Goal: Information Seeking & Learning: Learn about a topic

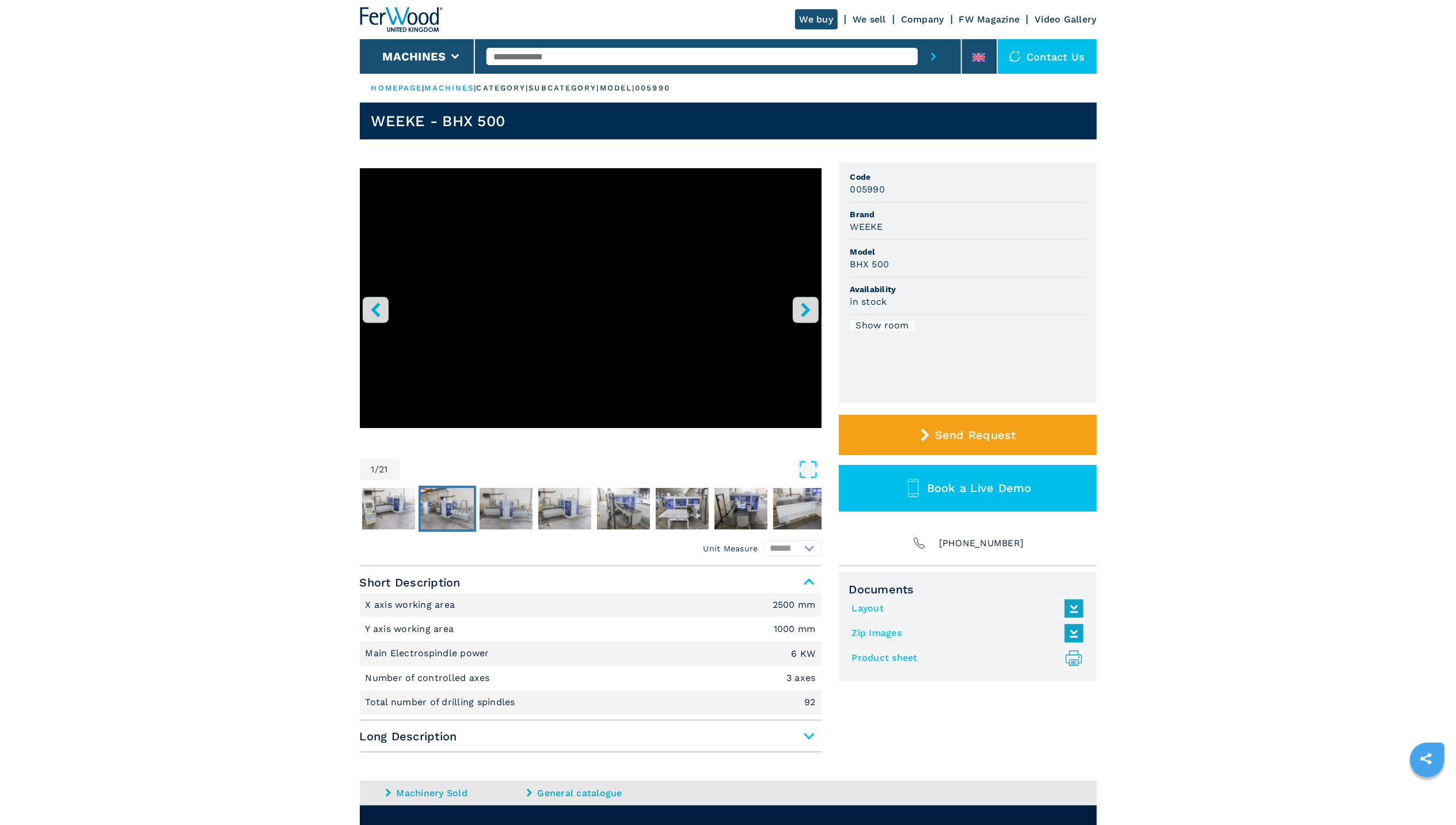
click at [461, 519] on img "Go to Slide 3" at bounding box center [447, 509] width 53 height 42
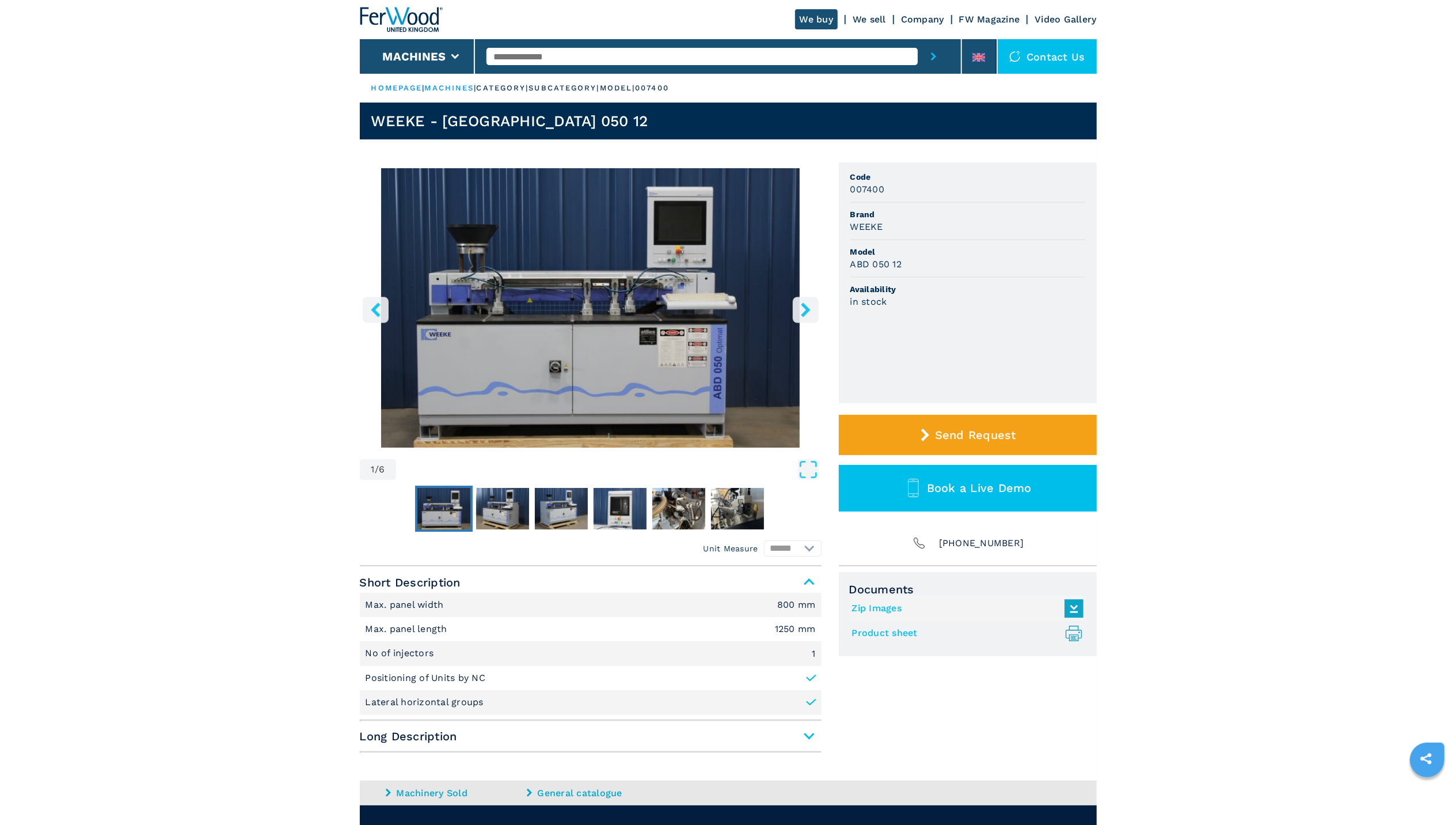
click at [813, 306] on button "right-button" at bounding box center [806, 309] width 26 height 26
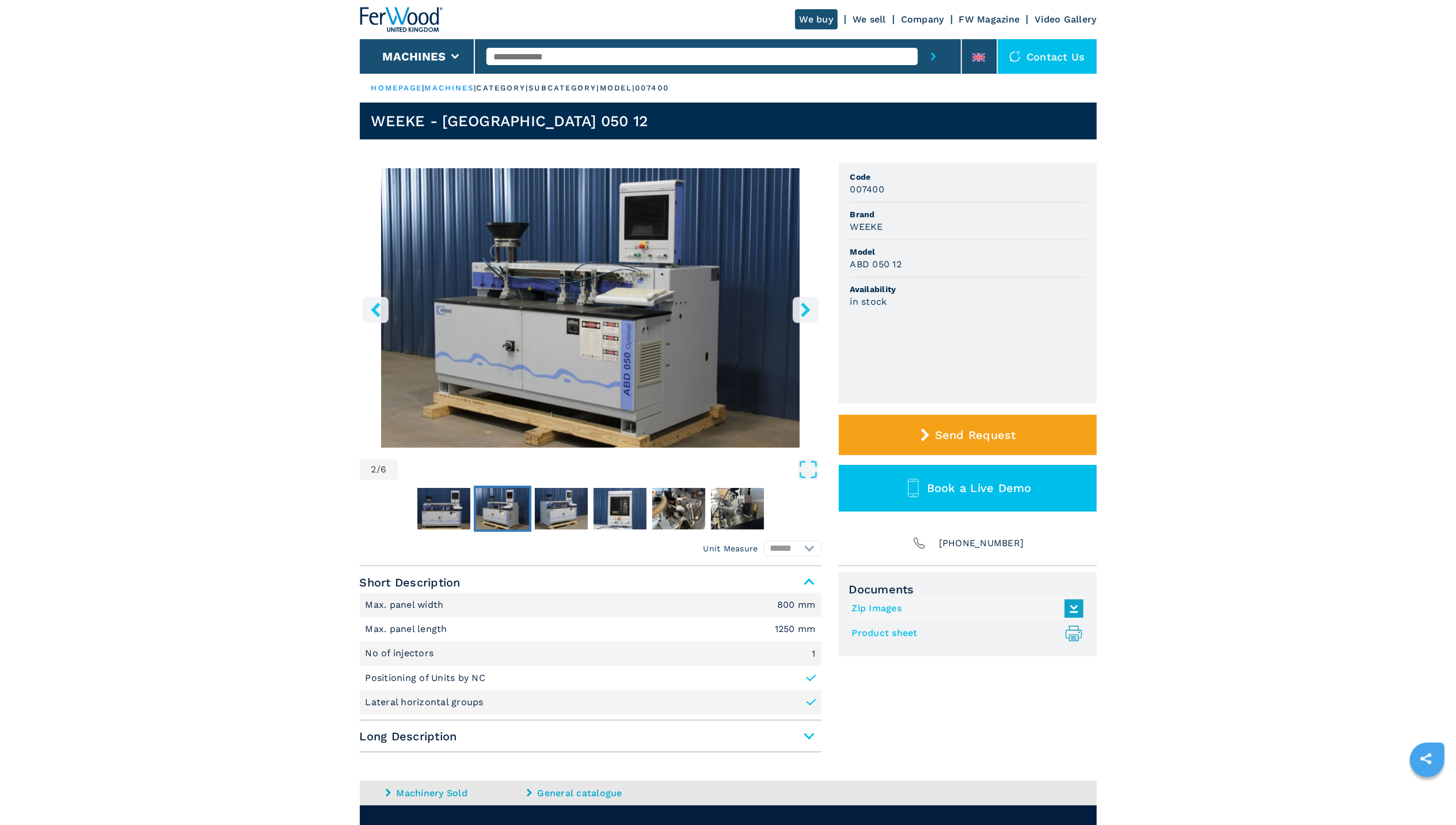
click at [813, 306] on button "right-button" at bounding box center [806, 309] width 26 height 26
click at [807, 309] on icon "right-button" at bounding box center [805, 309] width 9 height 14
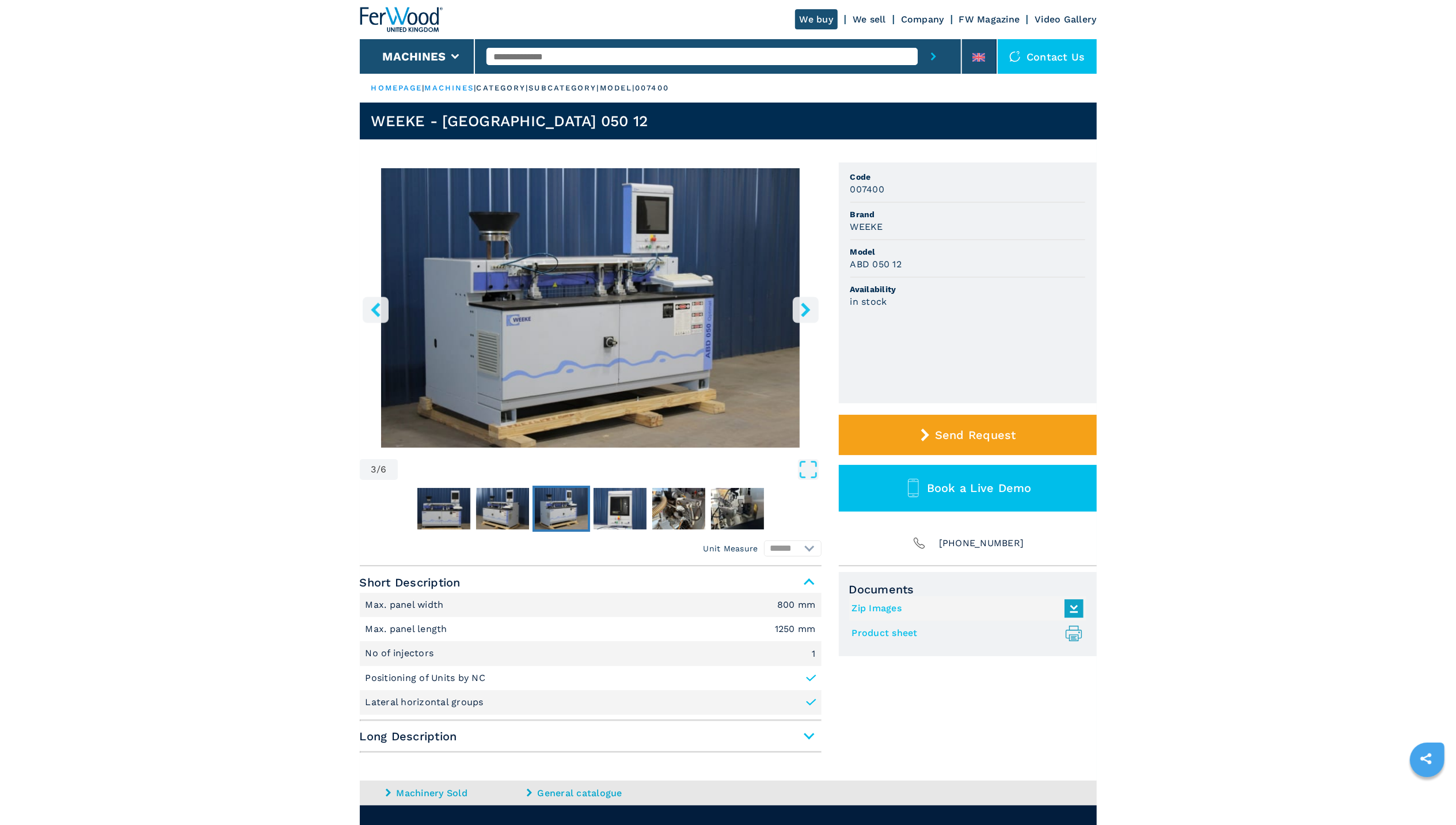
click at [807, 309] on icon "right-button" at bounding box center [805, 309] width 9 height 14
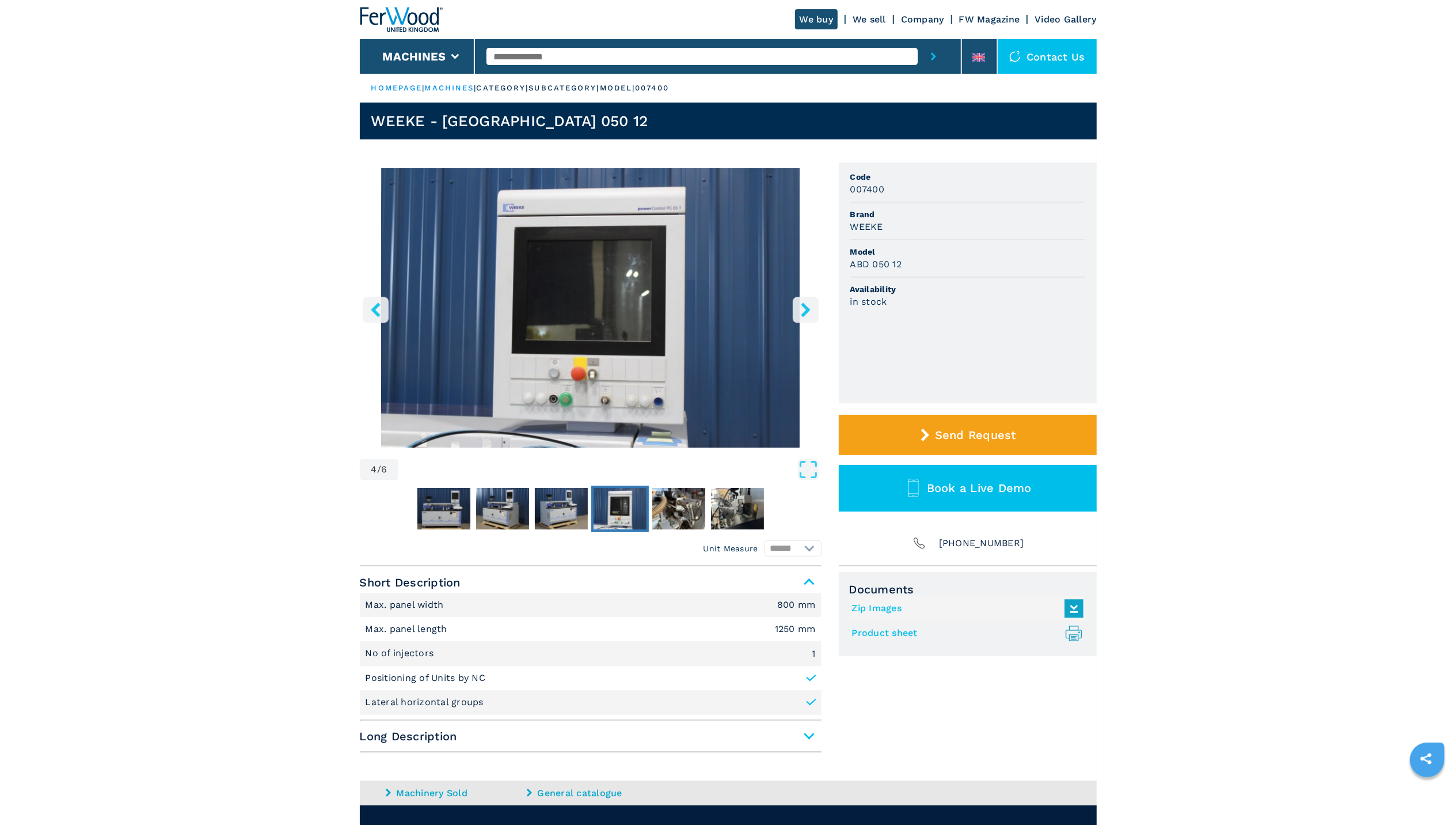
click at [807, 309] on icon "right-button" at bounding box center [805, 309] width 9 height 14
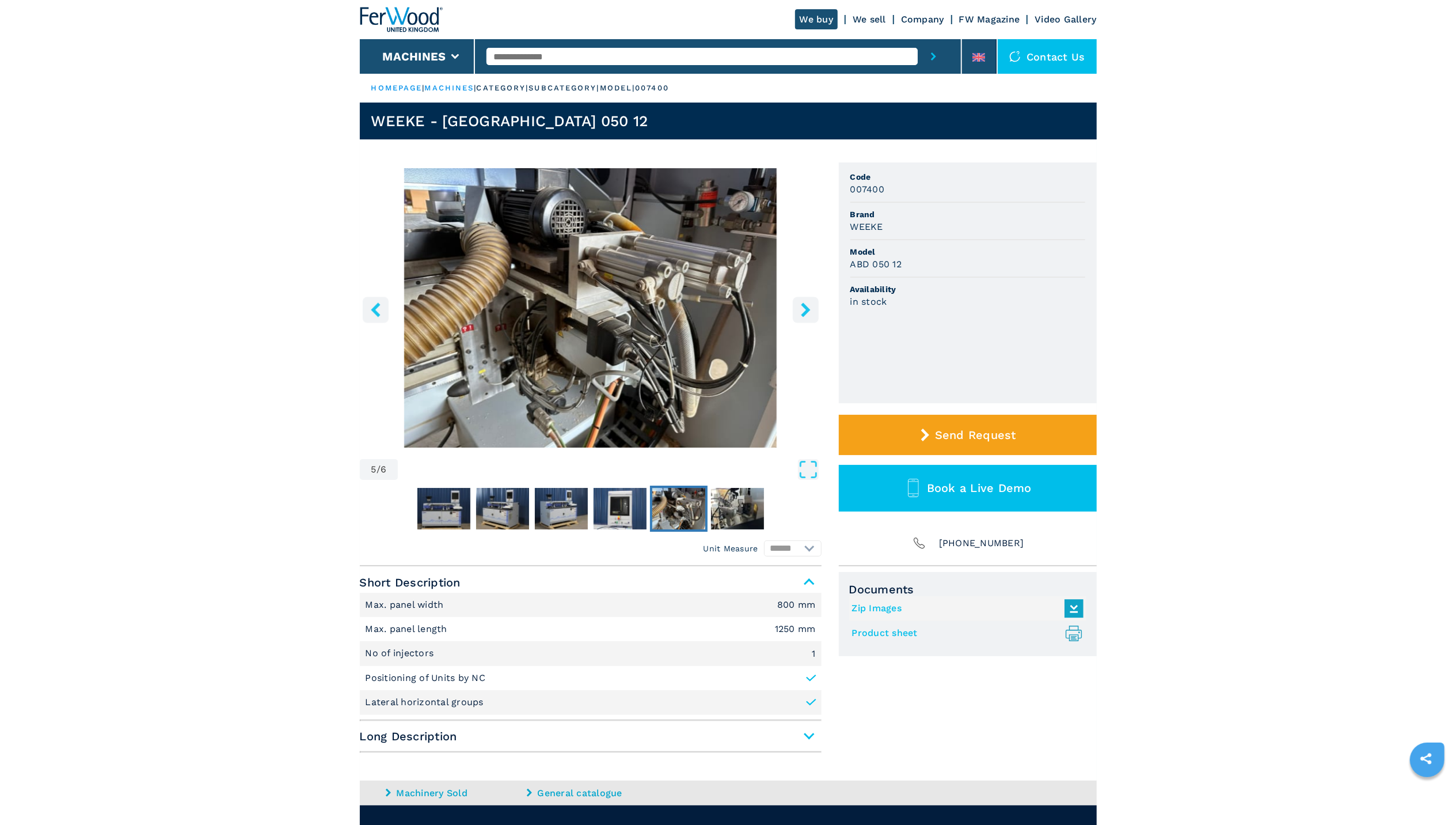
click at [807, 309] on icon "right-button" at bounding box center [805, 309] width 9 height 14
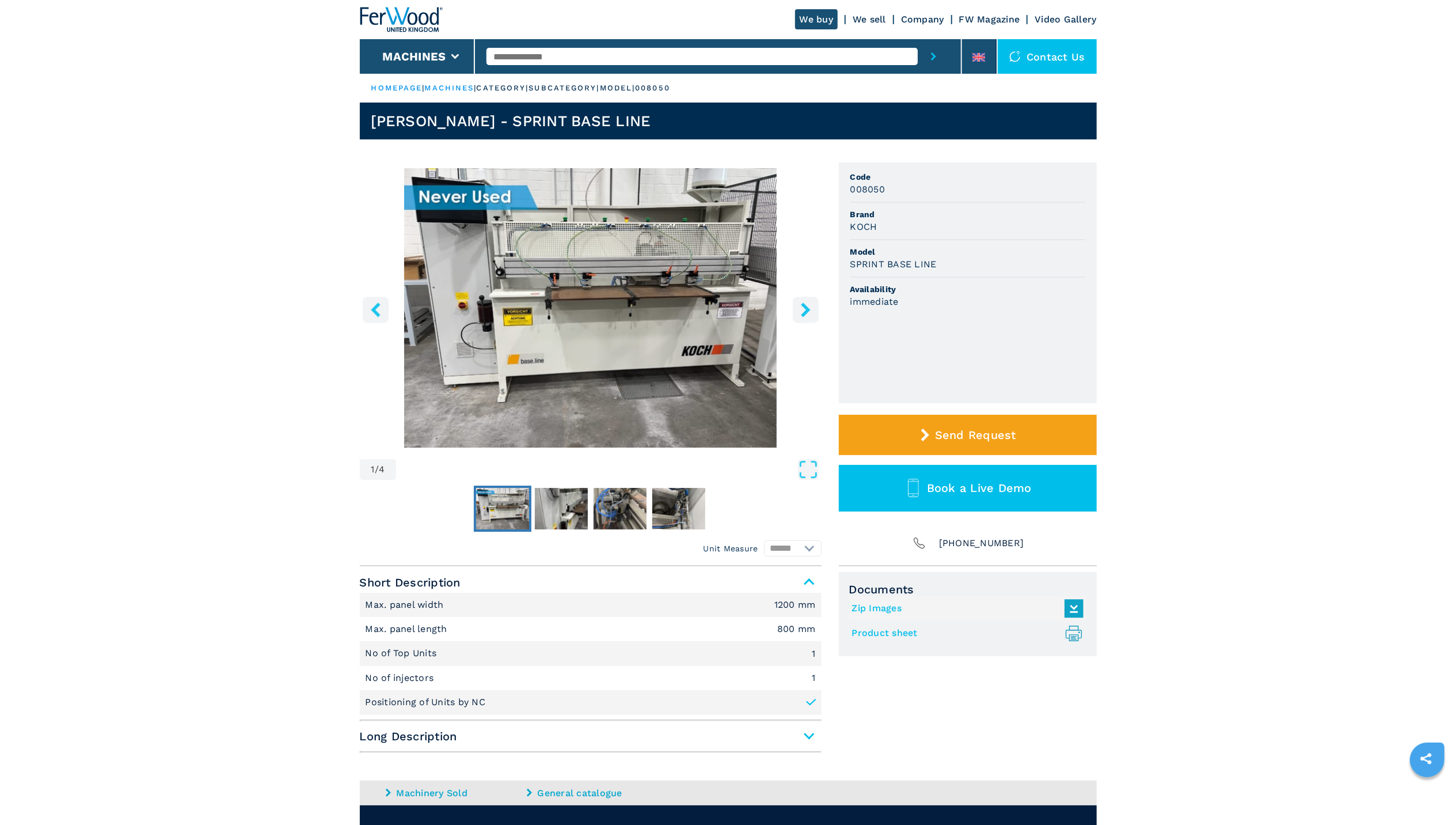
click at [795, 311] on button "right-button" at bounding box center [806, 309] width 26 height 26
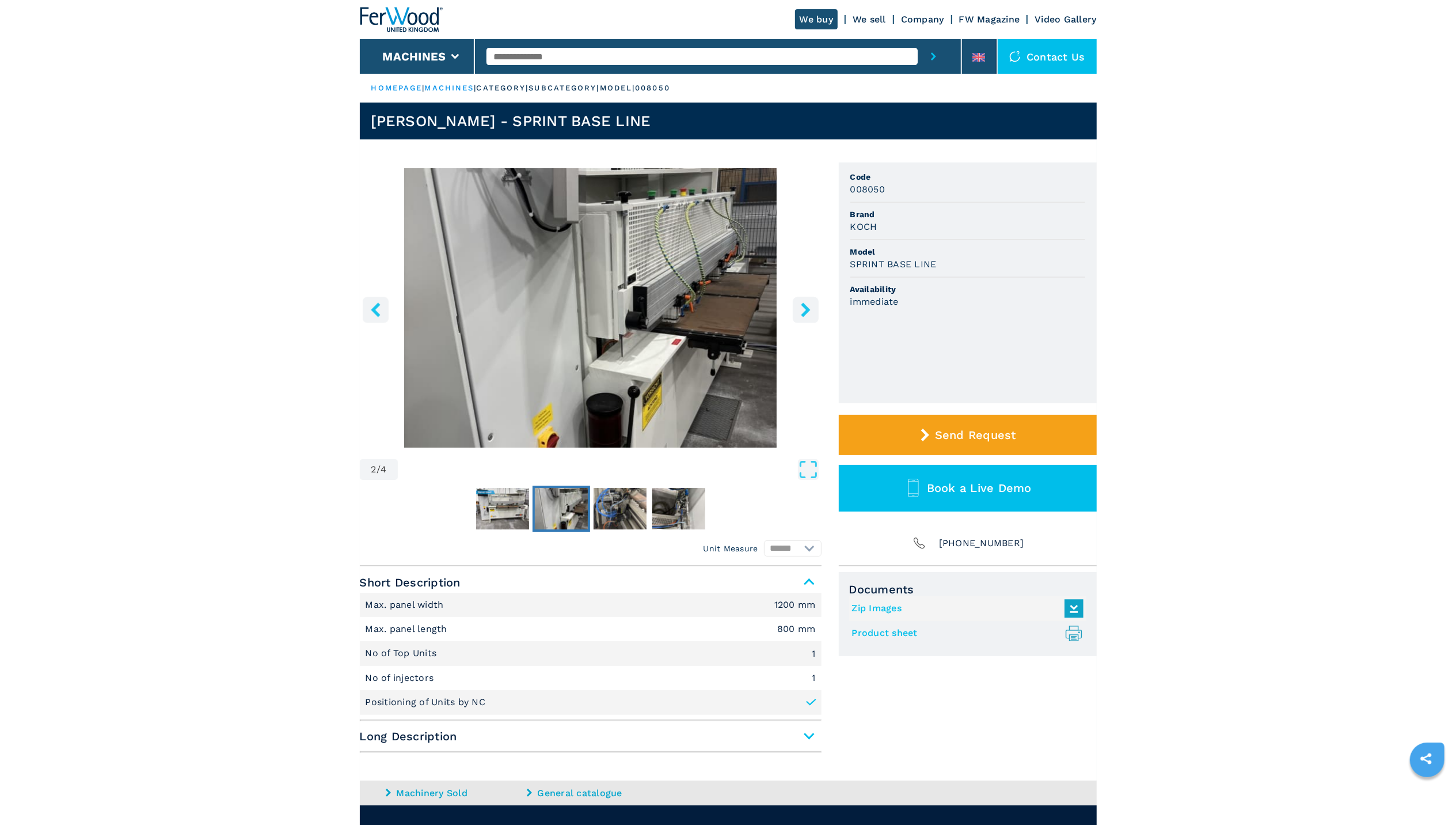
click at [795, 311] on button "right-button" at bounding box center [806, 309] width 26 height 26
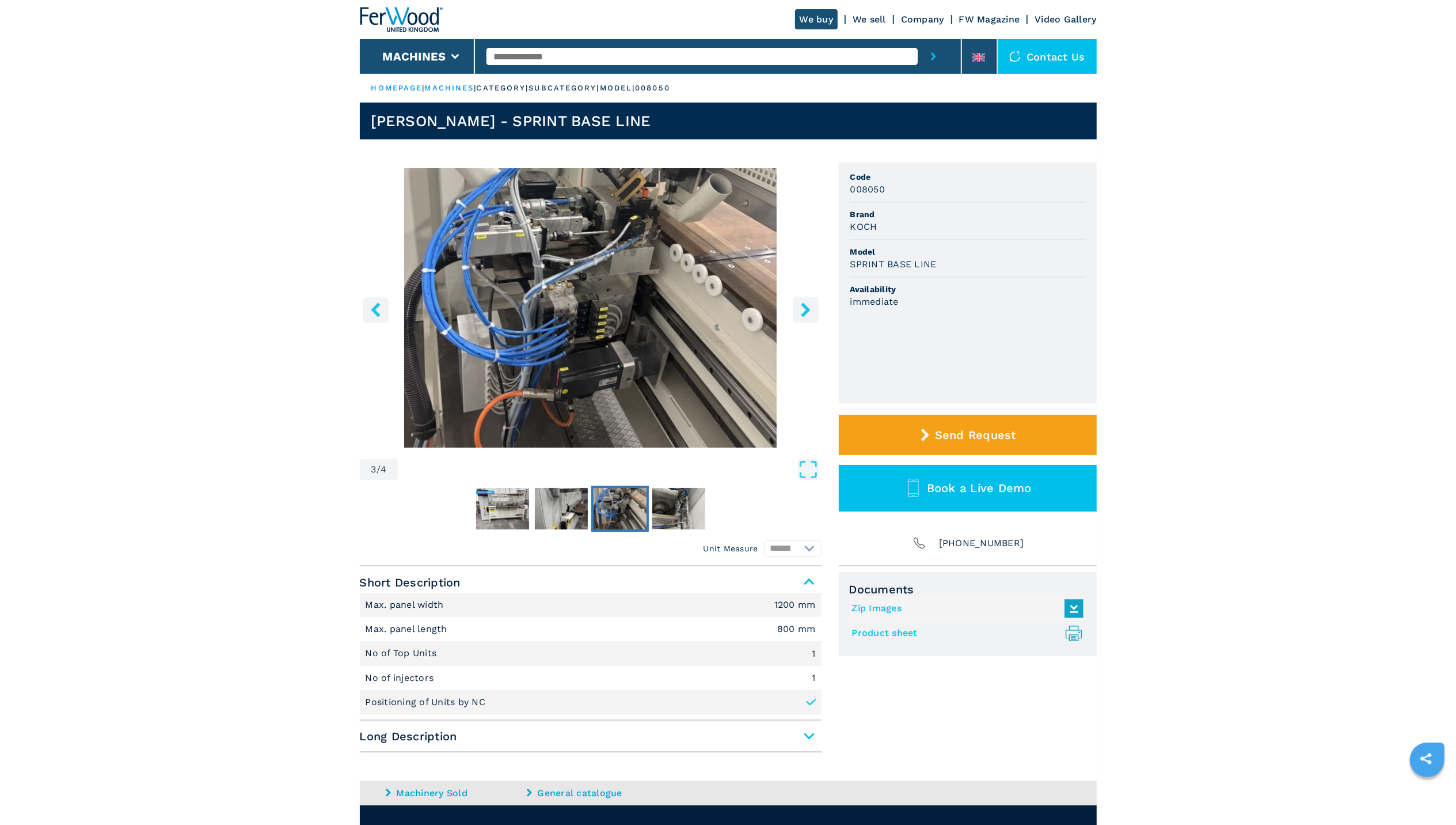
click at [795, 311] on button "right-button" at bounding box center [806, 309] width 26 height 26
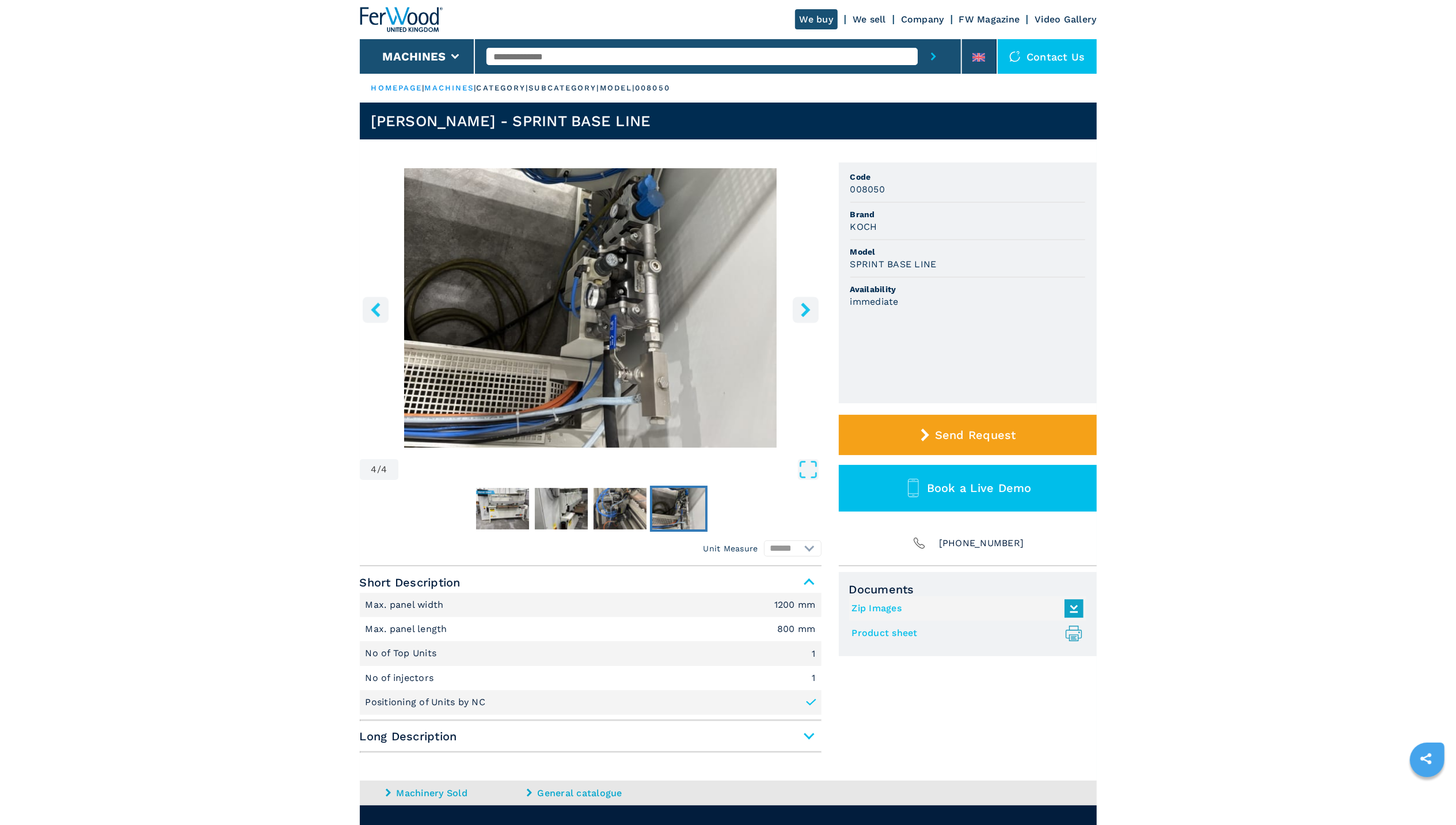
click at [795, 311] on button "right-button" at bounding box center [806, 309] width 26 height 26
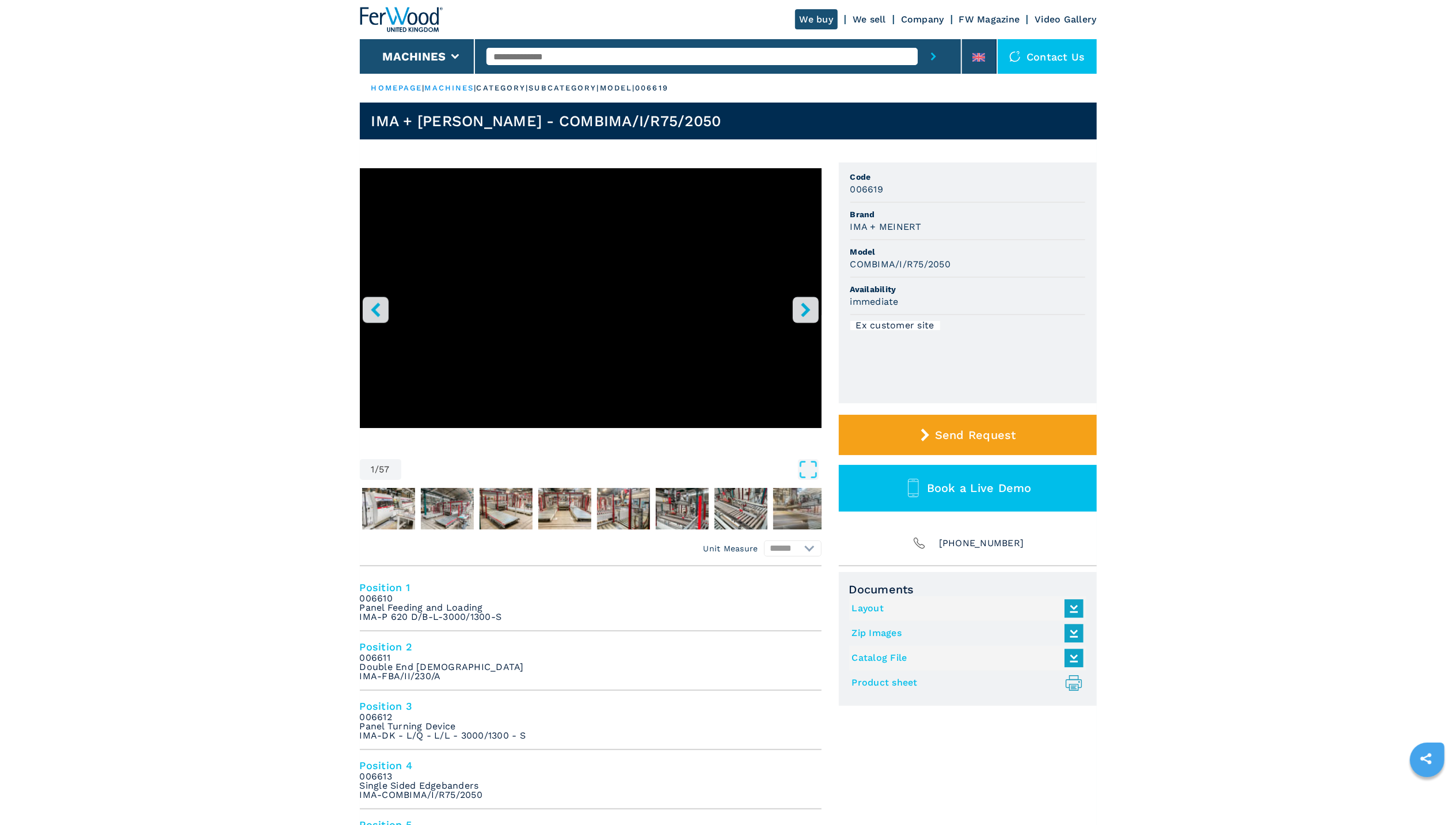
click at [805, 316] on icon "right-button" at bounding box center [806, 309] width 14 height 14
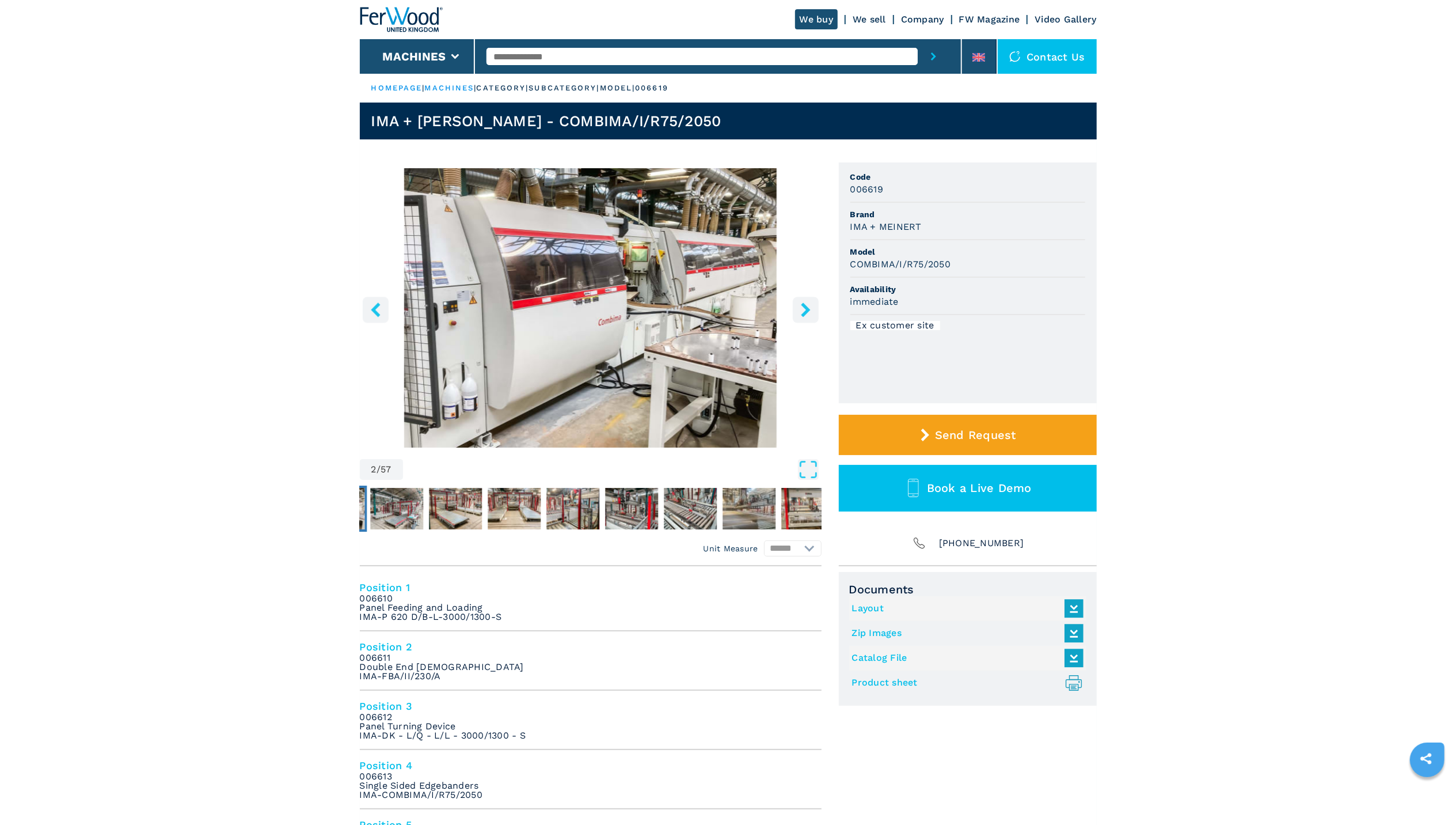
click at [805, 316] on icon "right-button" at bounding box center [806, 309] width 14 height 14
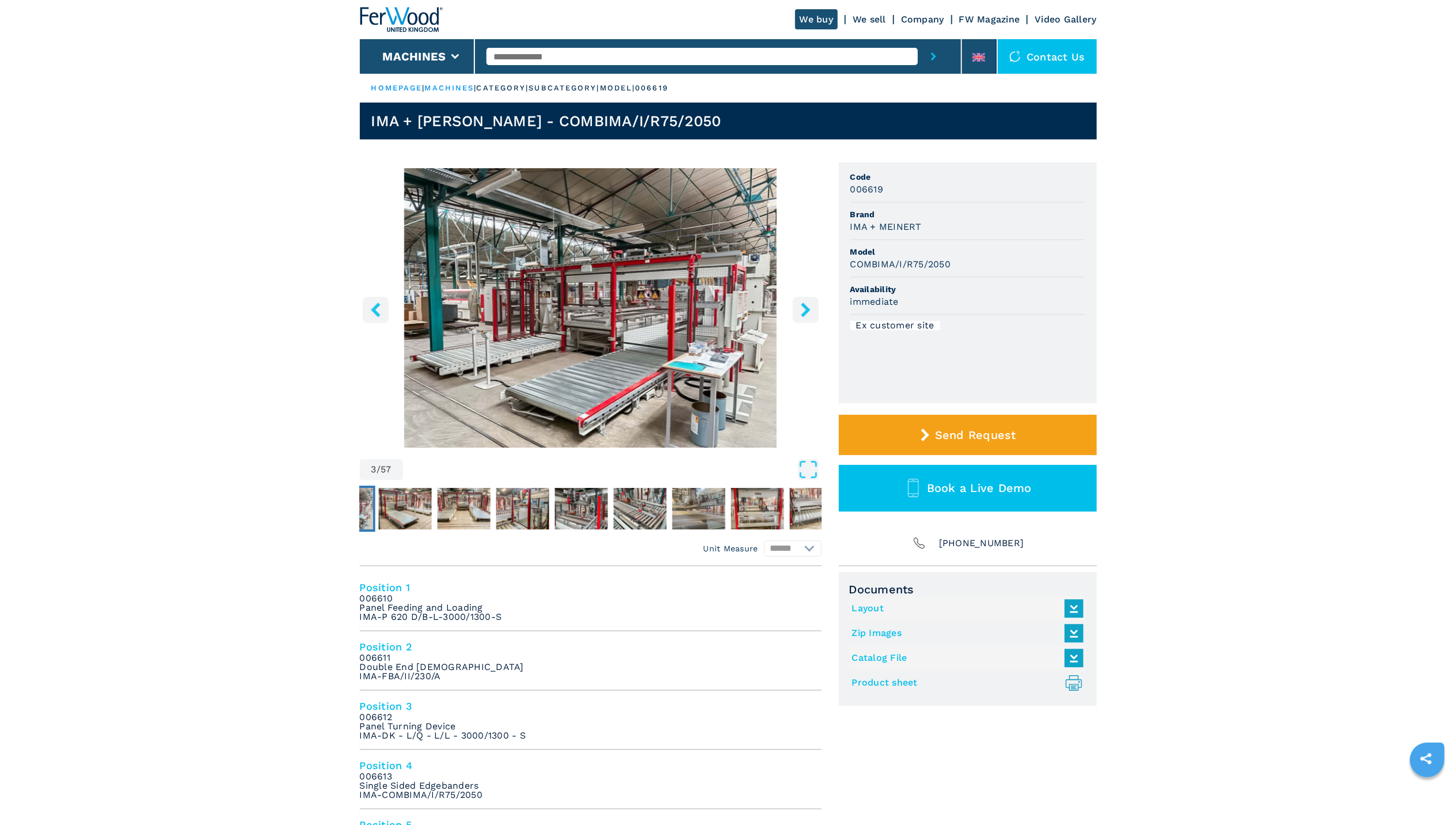
click at [805, 316] on icon "right-button" at bounding box center [806, 309] width 14 height 14
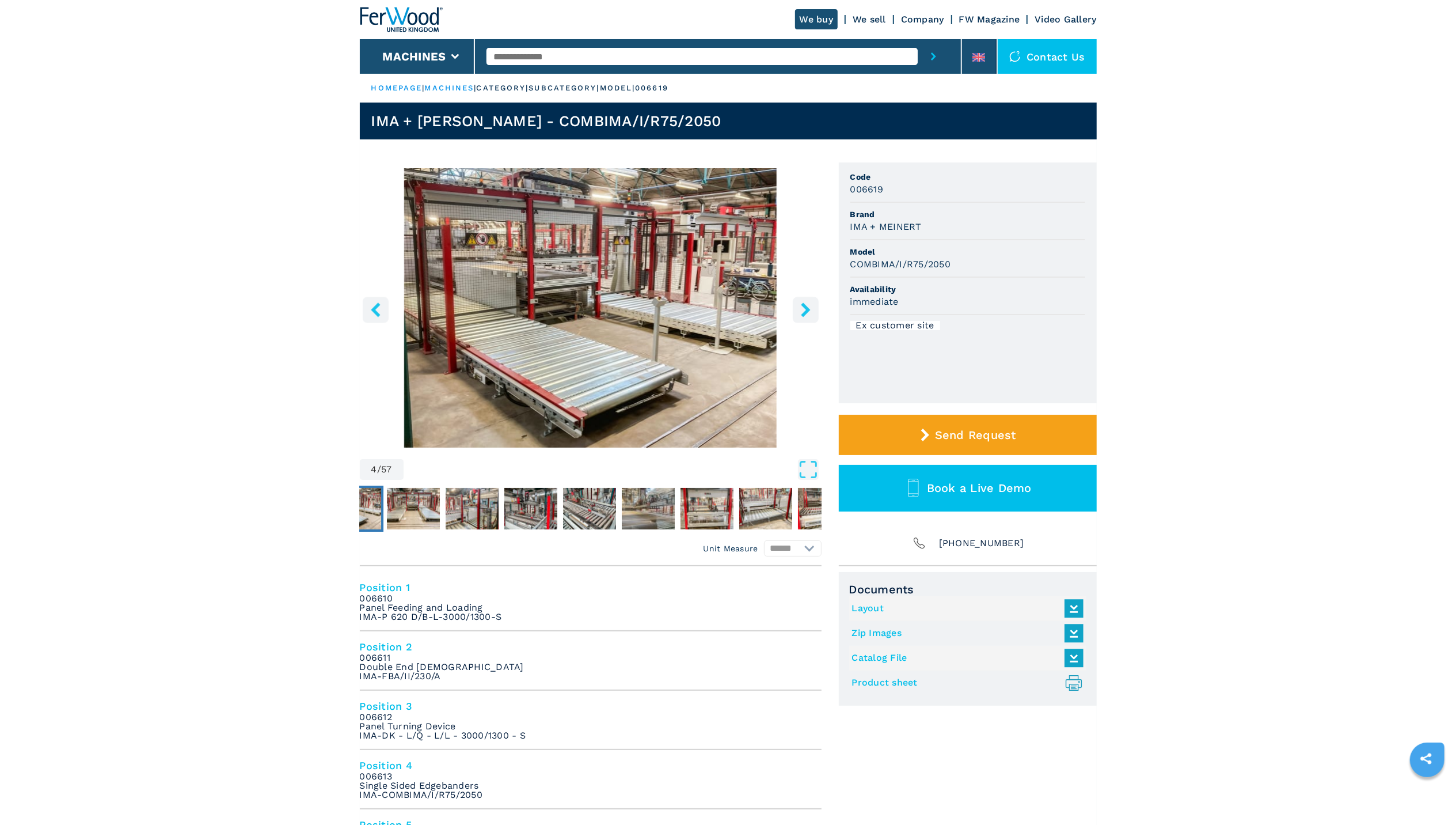
click at [805, 316] on icon "right-button" at bounding box center [806, 309] width 14 height 14
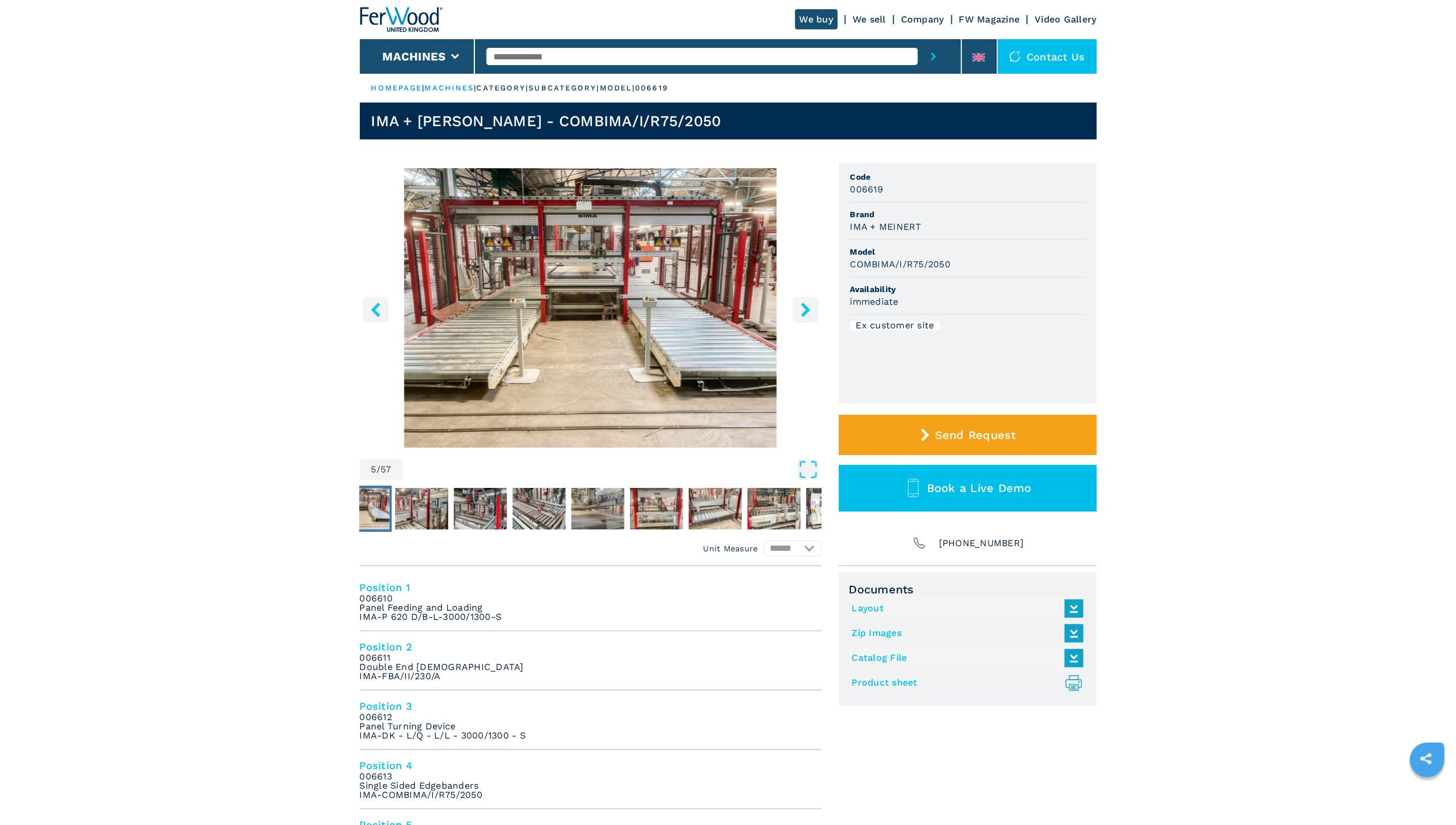
click at [805, 316] on icon "right-button" at bounding box center [806, 309] width 14 height 14
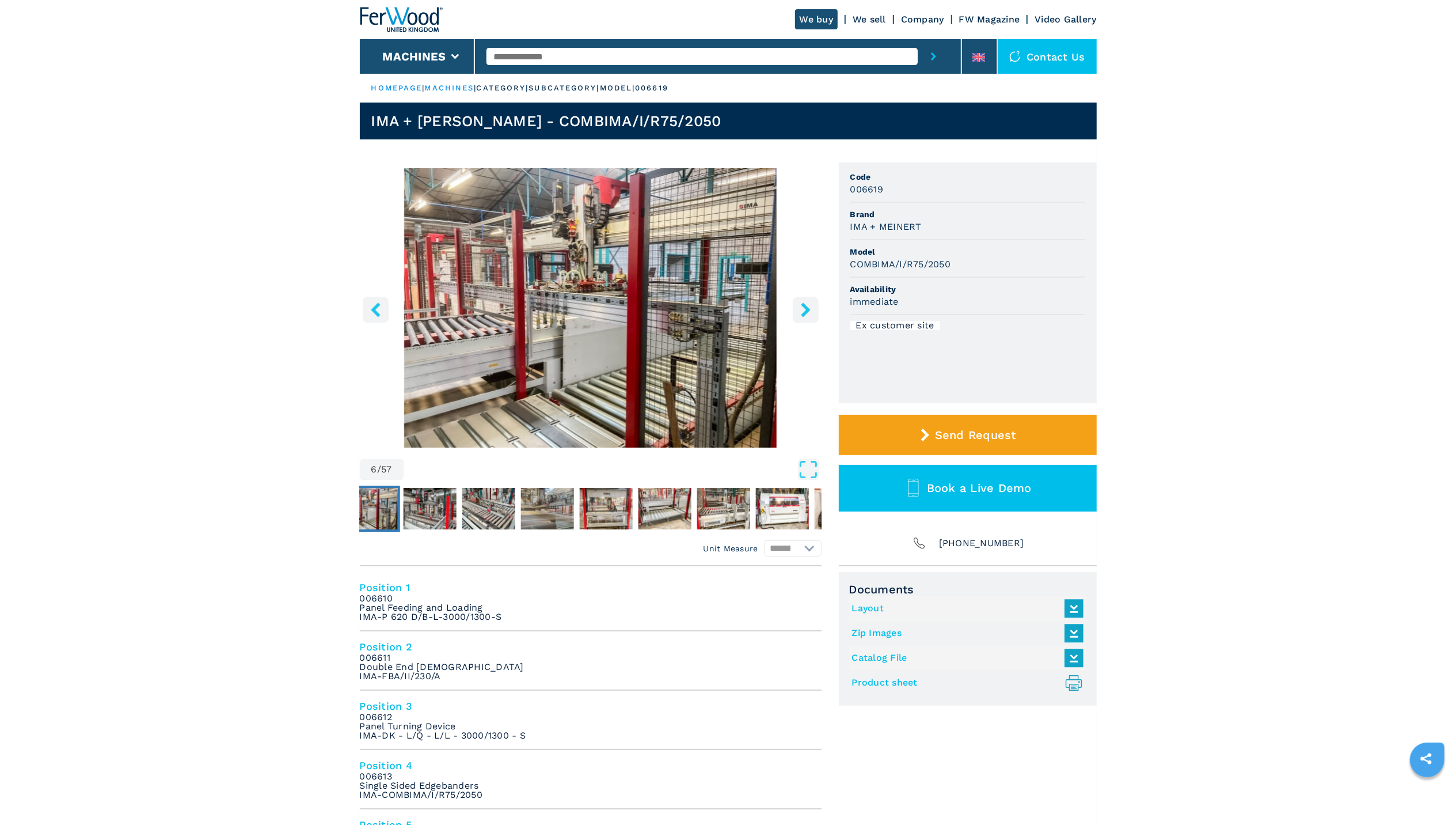
click at [805, 316] on icon "right-button" at bounding box center [806, 309] width 14 height 14
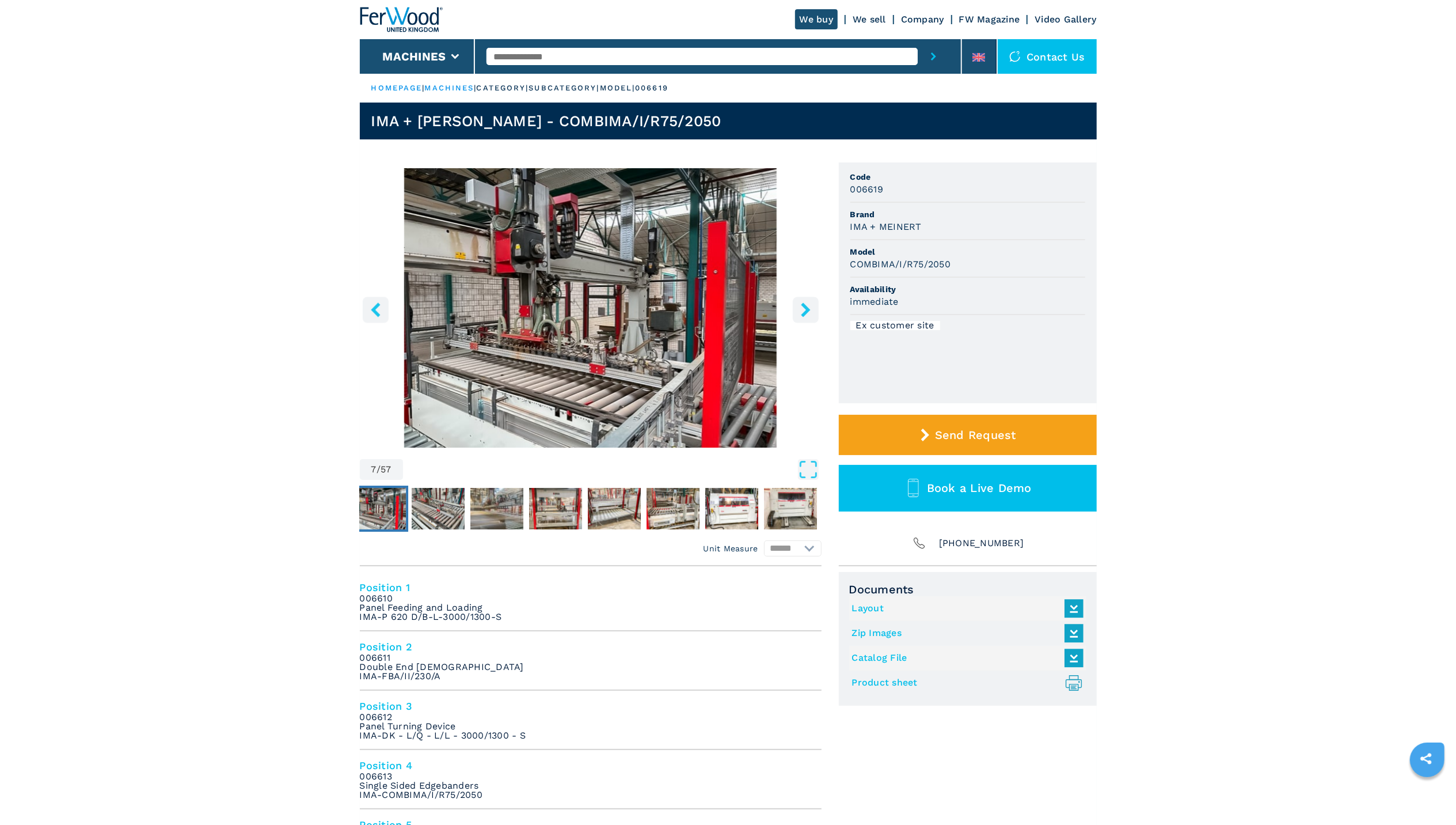
click at [805, 316] on icon "right-button" at bounding box center [806, 309] width 14 height 14
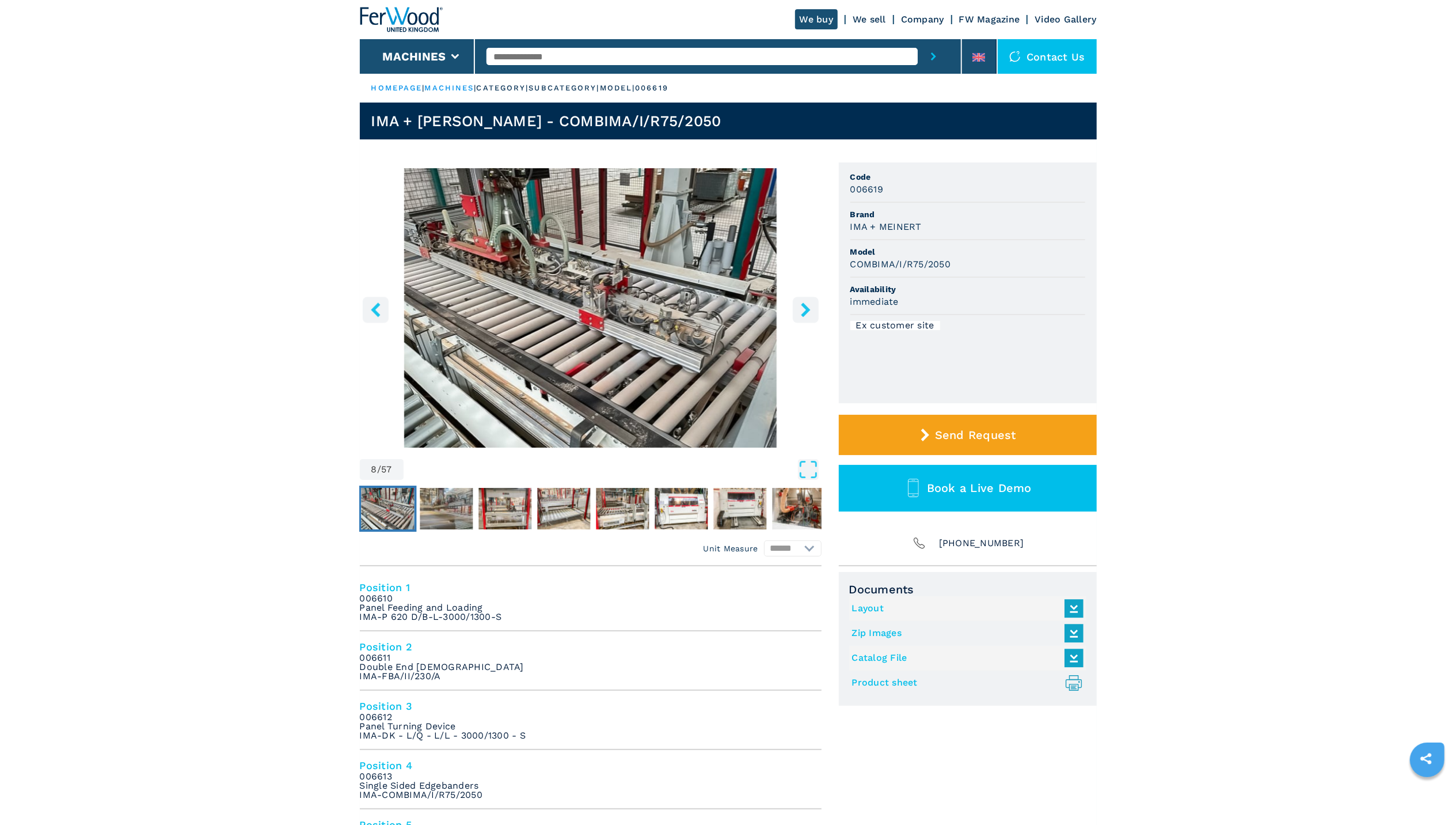
click at [805, 316] on icon "right-button" at bounding box center [806, 309] width 14 height 14
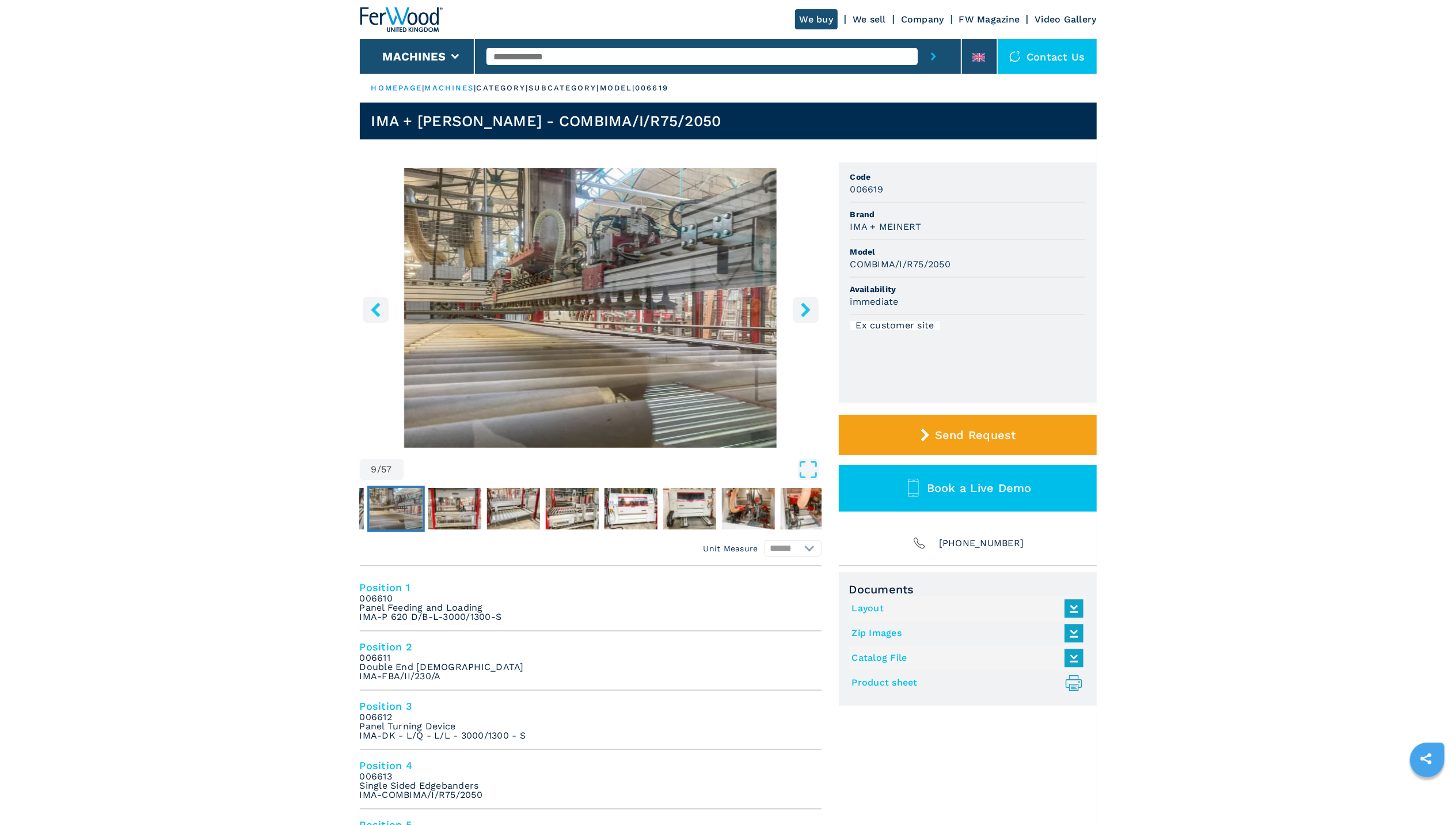
click at [805, 316] on icon "right-button" at bounding box center [806, 309] width 14 height 14
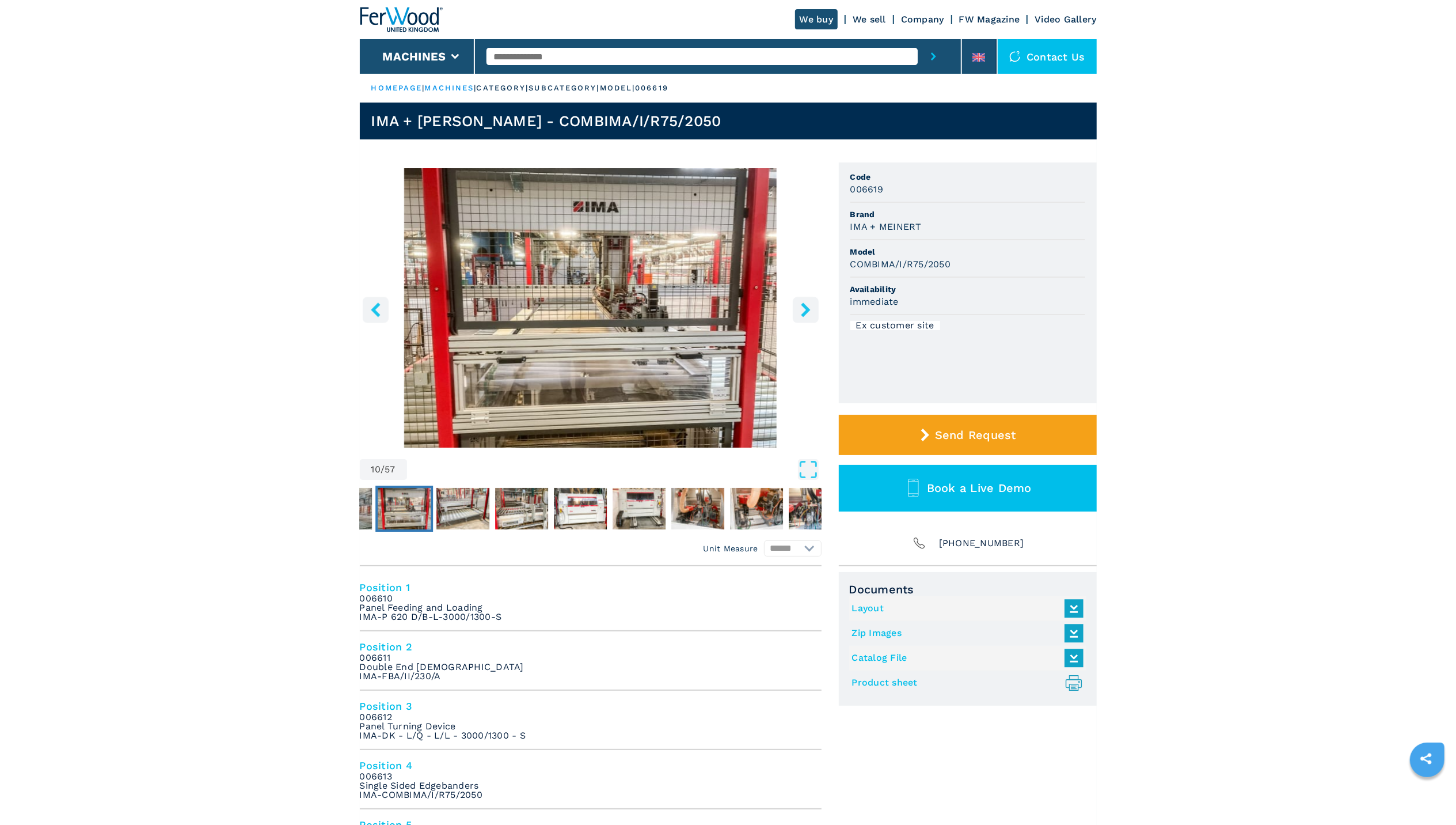
click at [805, 316] on icon "right-button" at bounding box center [806, 309] width 14 height 14
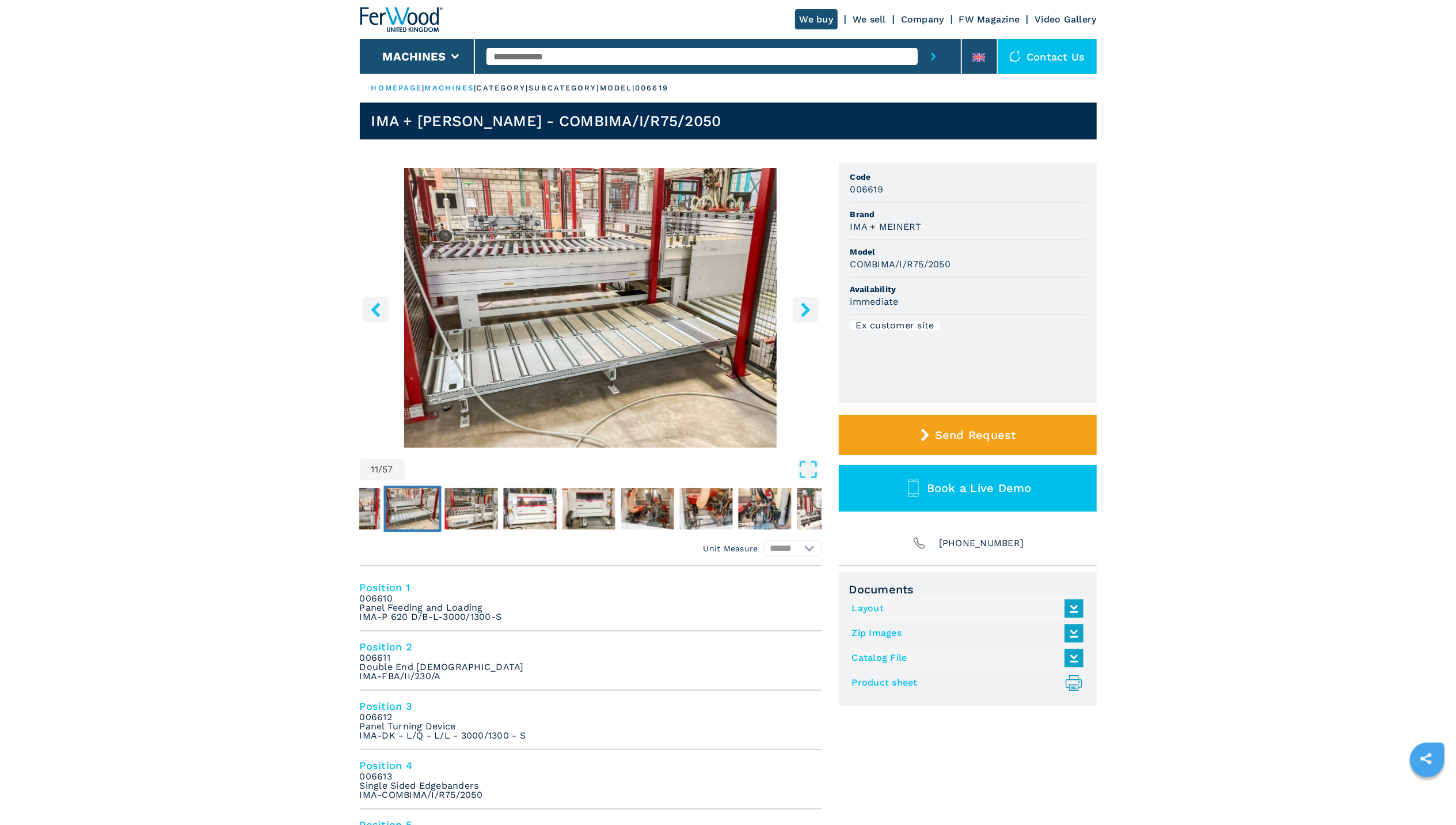
click at [805, 316] on icon "right-button" at bounding box center [806, 309] width 14 height 14
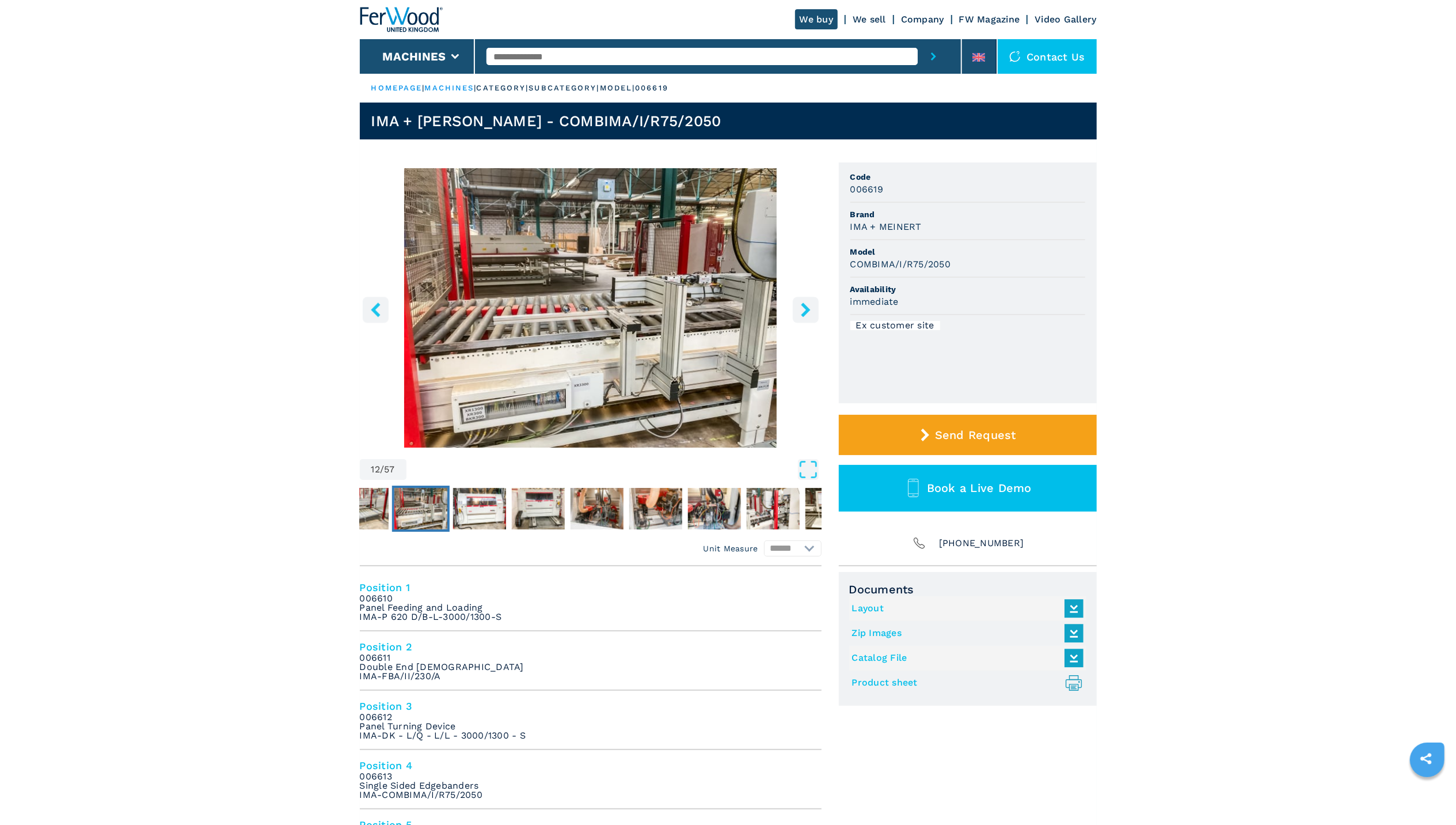
click at [805, 316] on icon "right-button" at bounding box center [806, 309] width 14 height 14
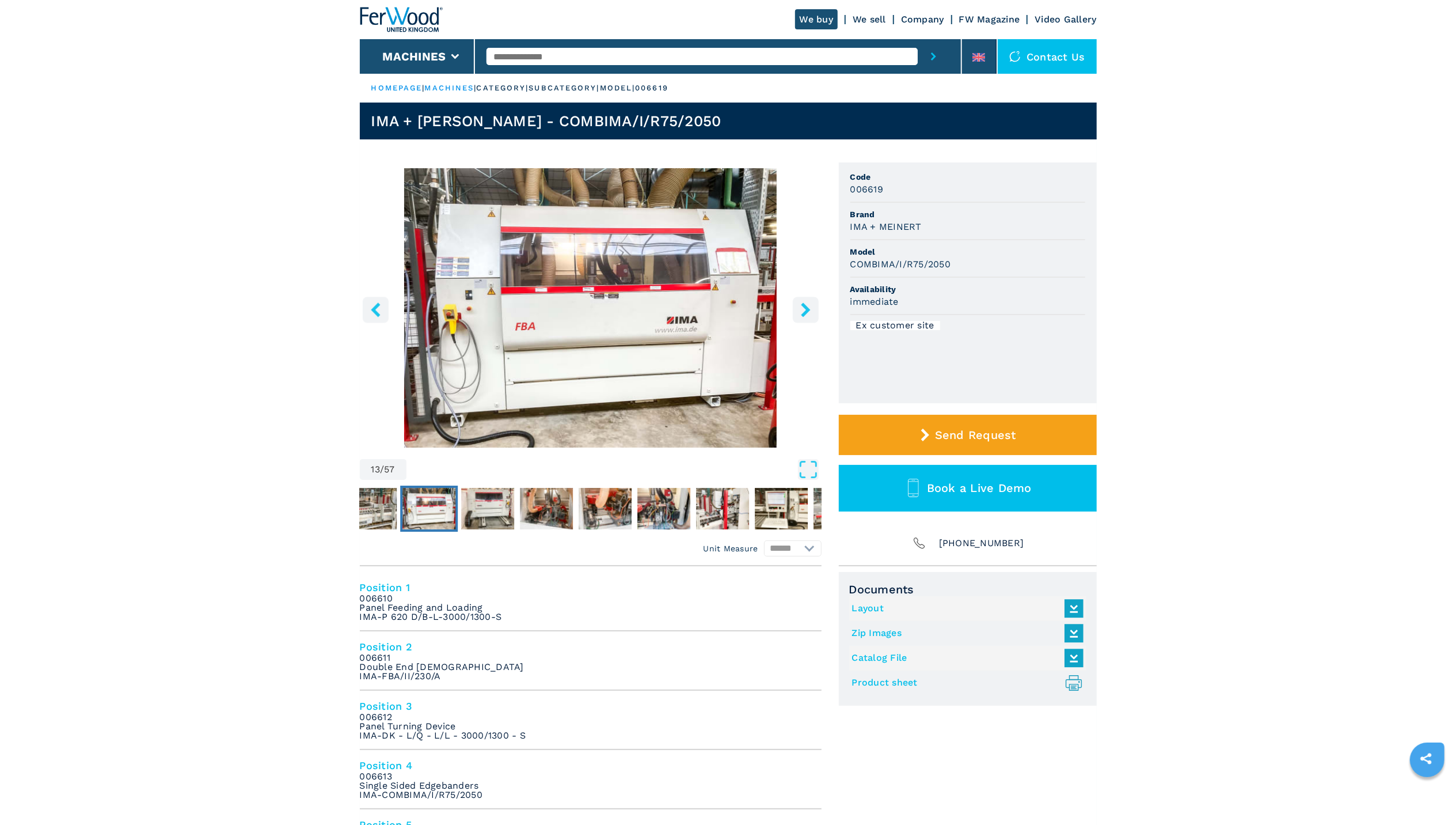
click at [805, 316] on icon "right-button" at bounding box center [806, 309] width 14 height 14
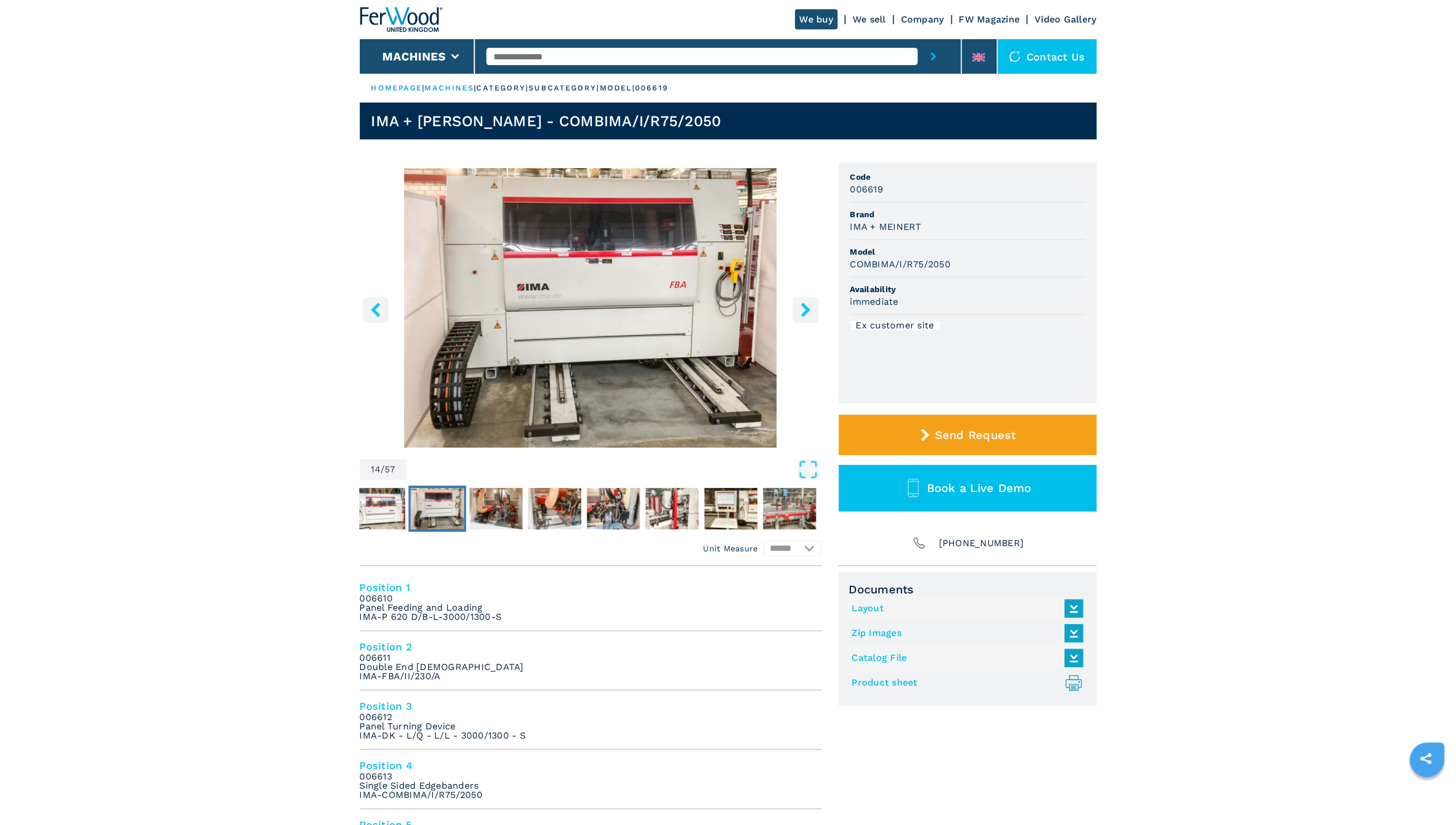
click at [805, 316] on icon "right-button" at bounding box center [806, 309] width 14 height 14
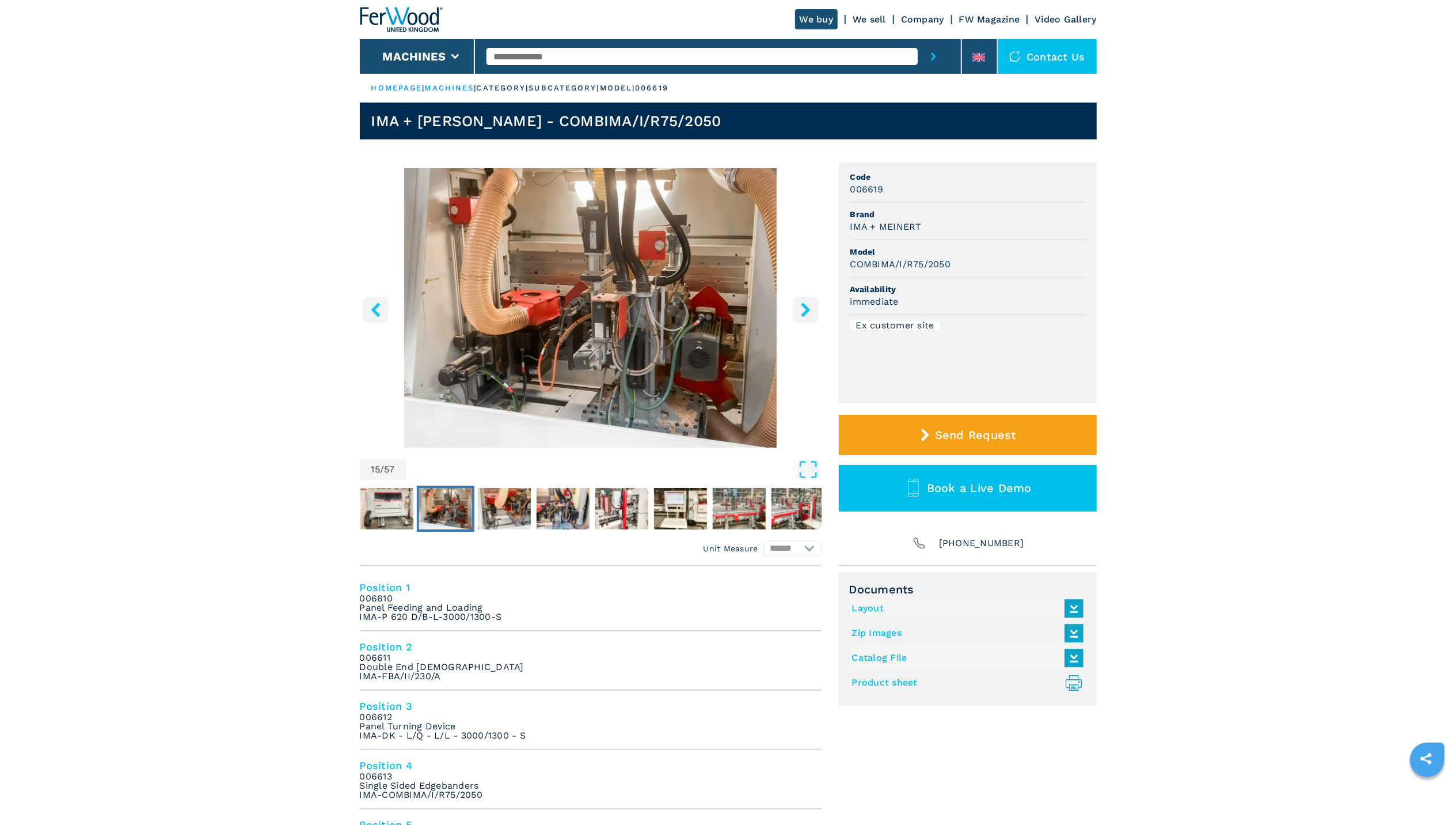
click at [805, 316] on icon "right-button" at bounding box center [806, 309] width 14 height 14
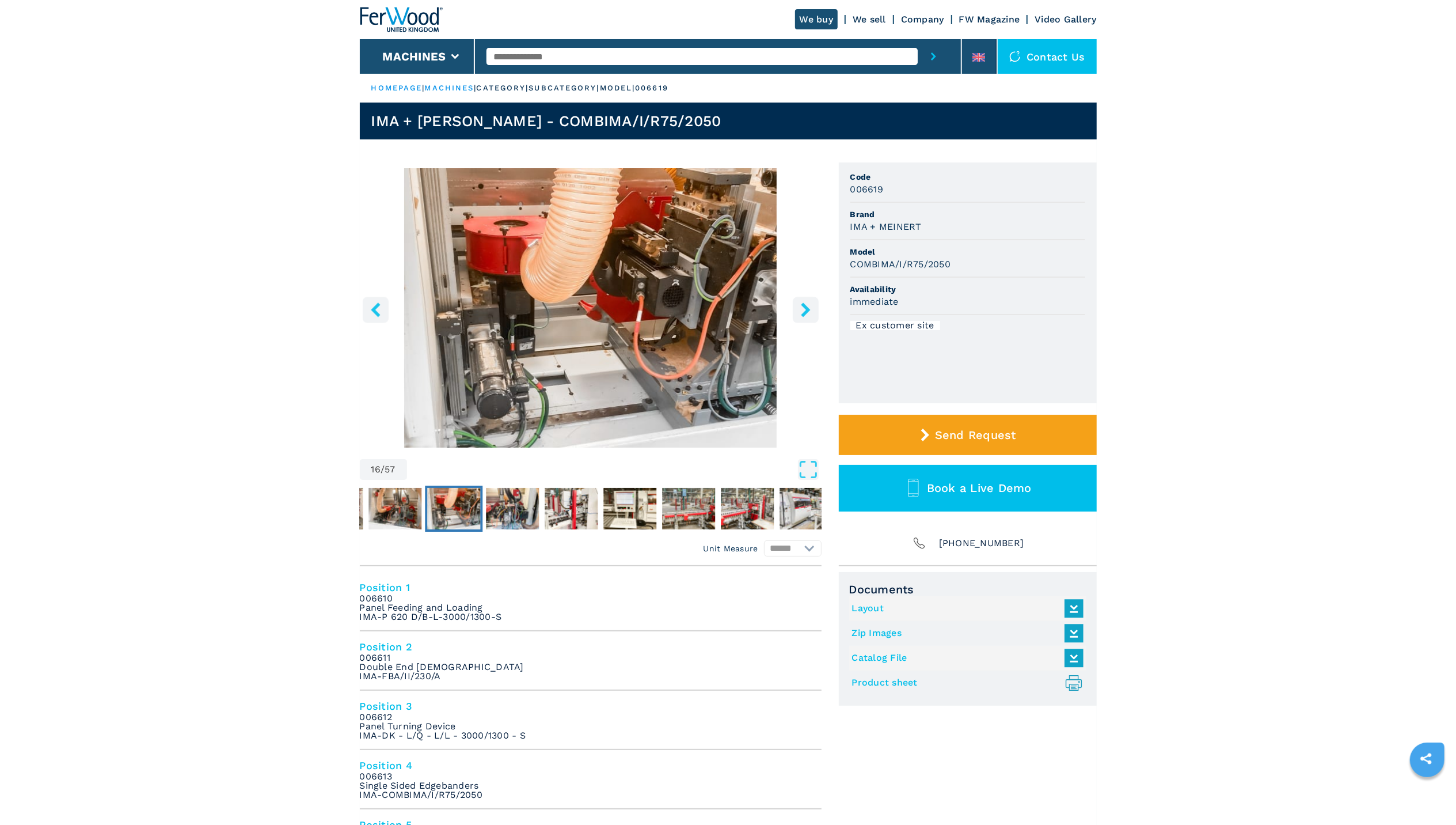
click at [805, 316] on icon "right-button" at bounding box center [806, 309] width 14 height 14
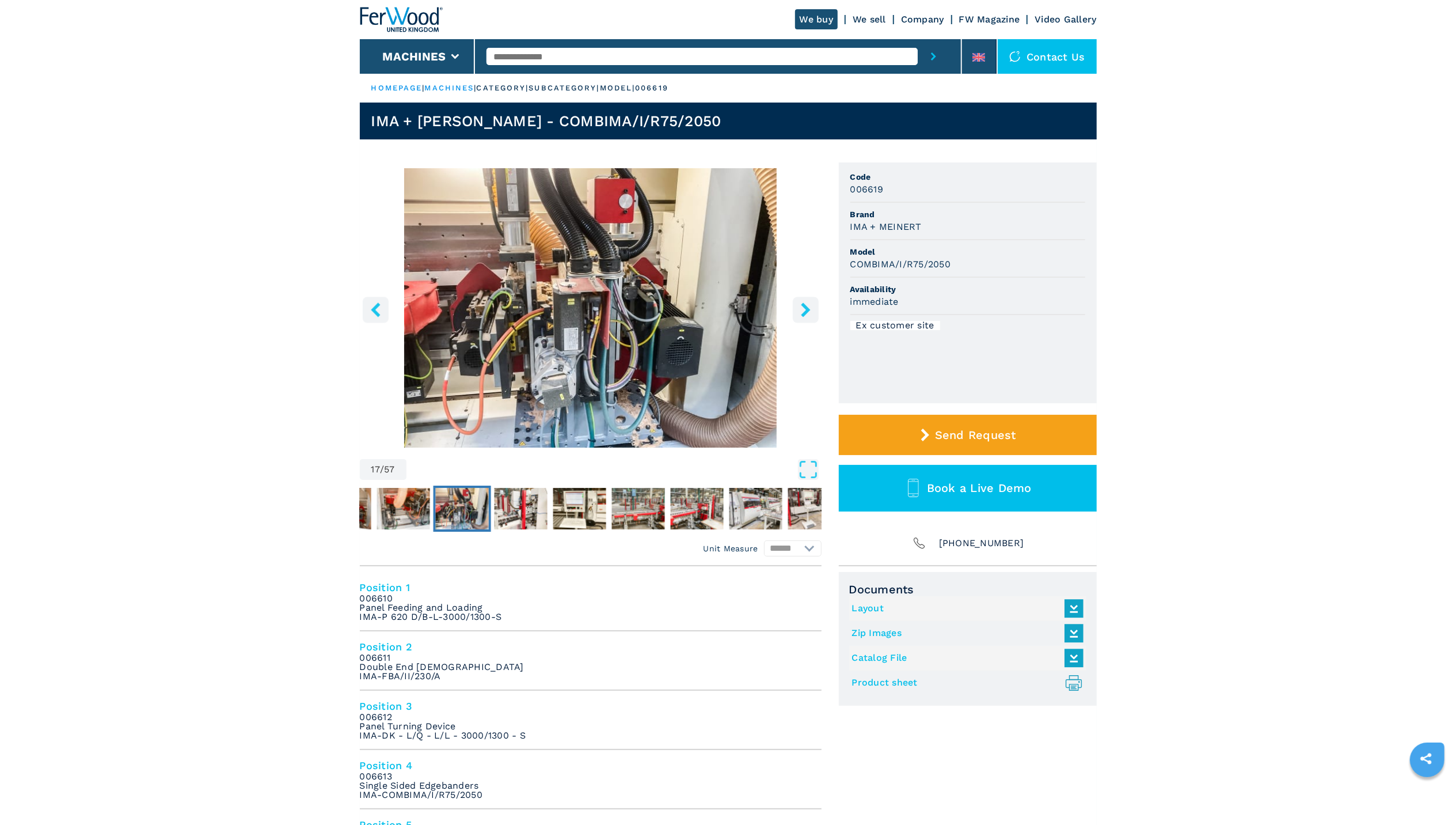
click at [805, 316] on icon "right-button" at bounding box center [806, 309] width 14 height 14
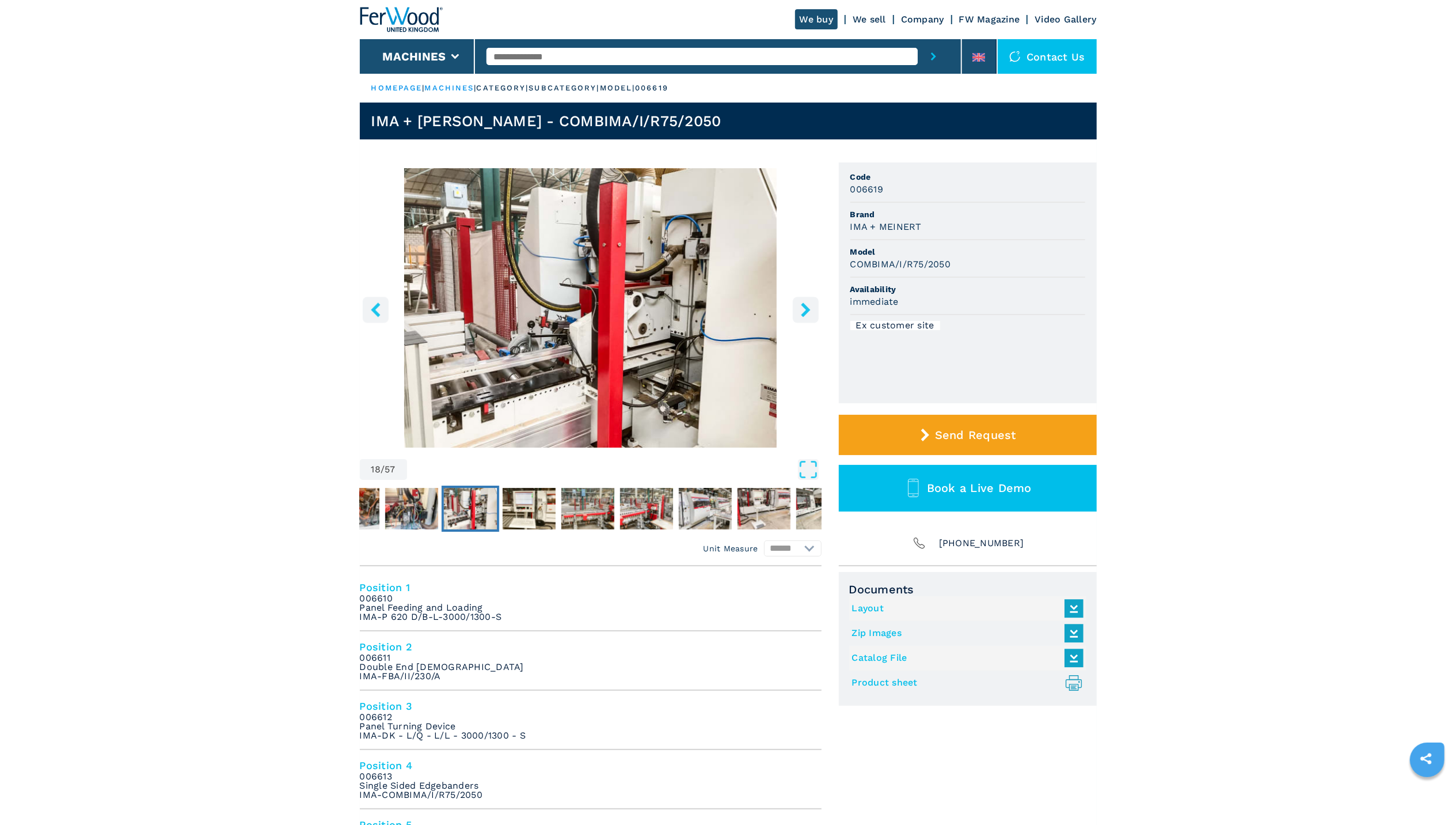
click at [805, 316] on icon "right-button" at bounding box center [806, 309] width 14 height 14
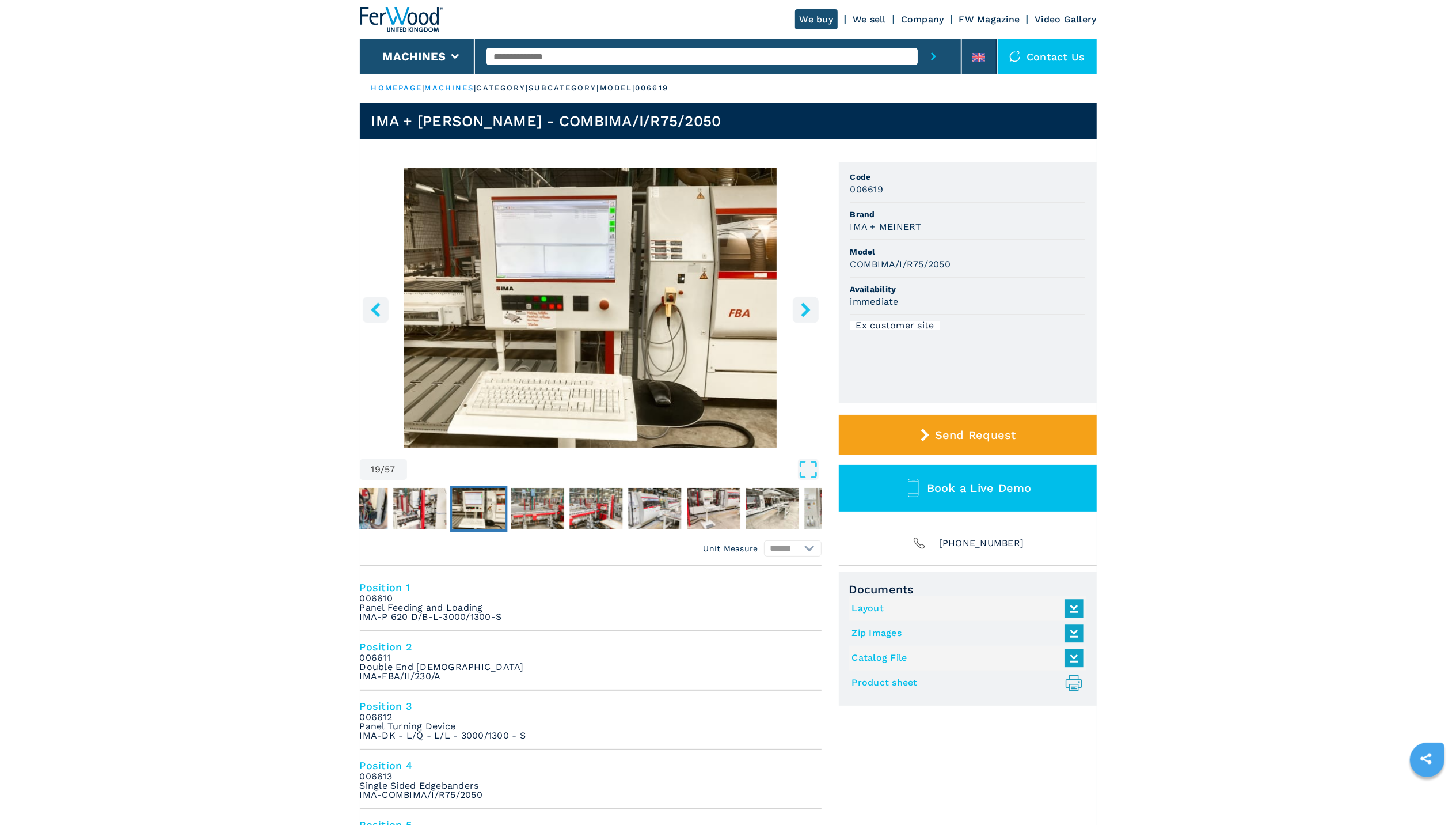
click at [805, 316] on icon "right-button" at bounding box center [806, 309] width 14 height 14
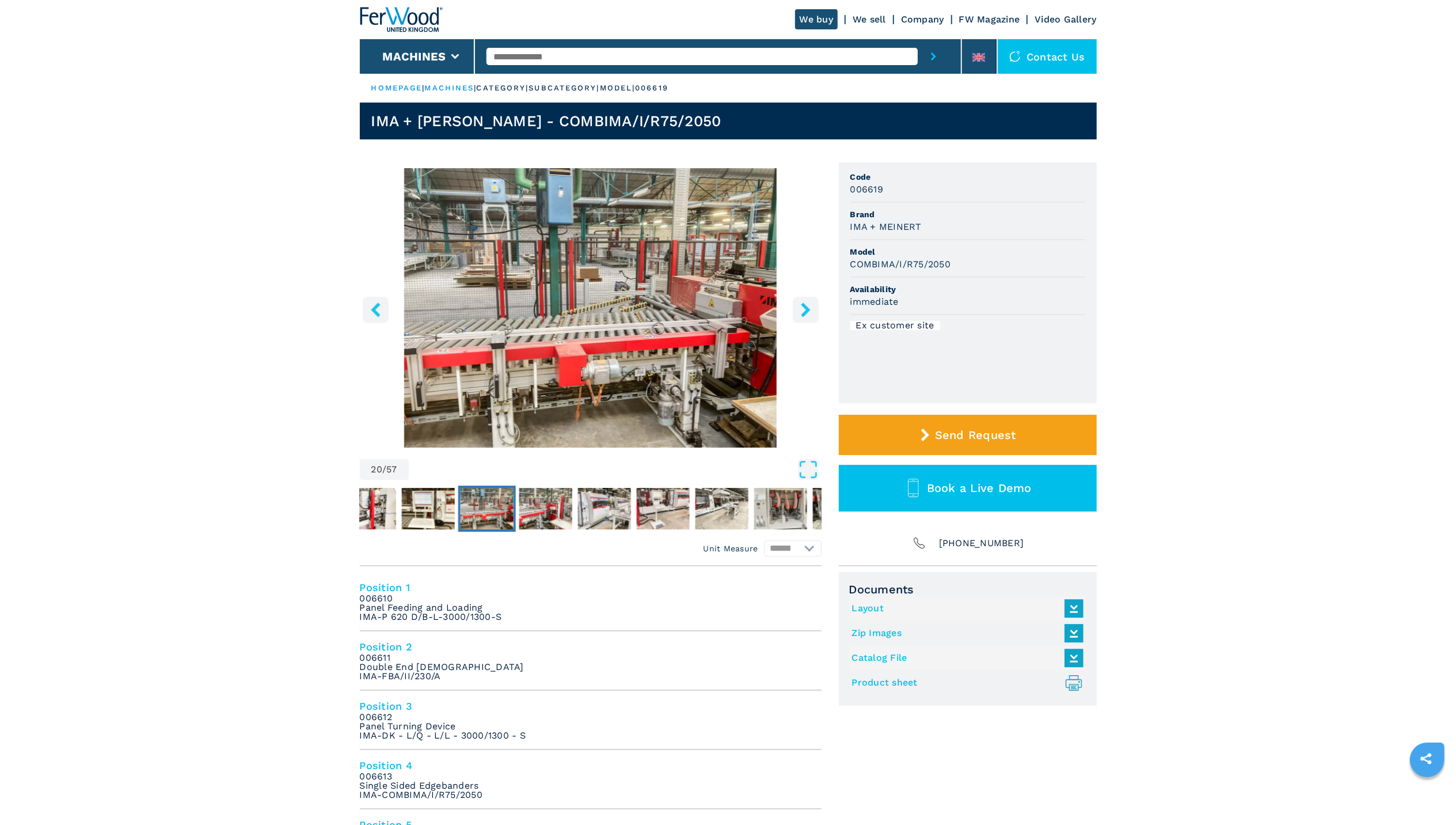
click at [805, 316] on icon "right-button" at bounding box center [806, 309] width 14 height 14
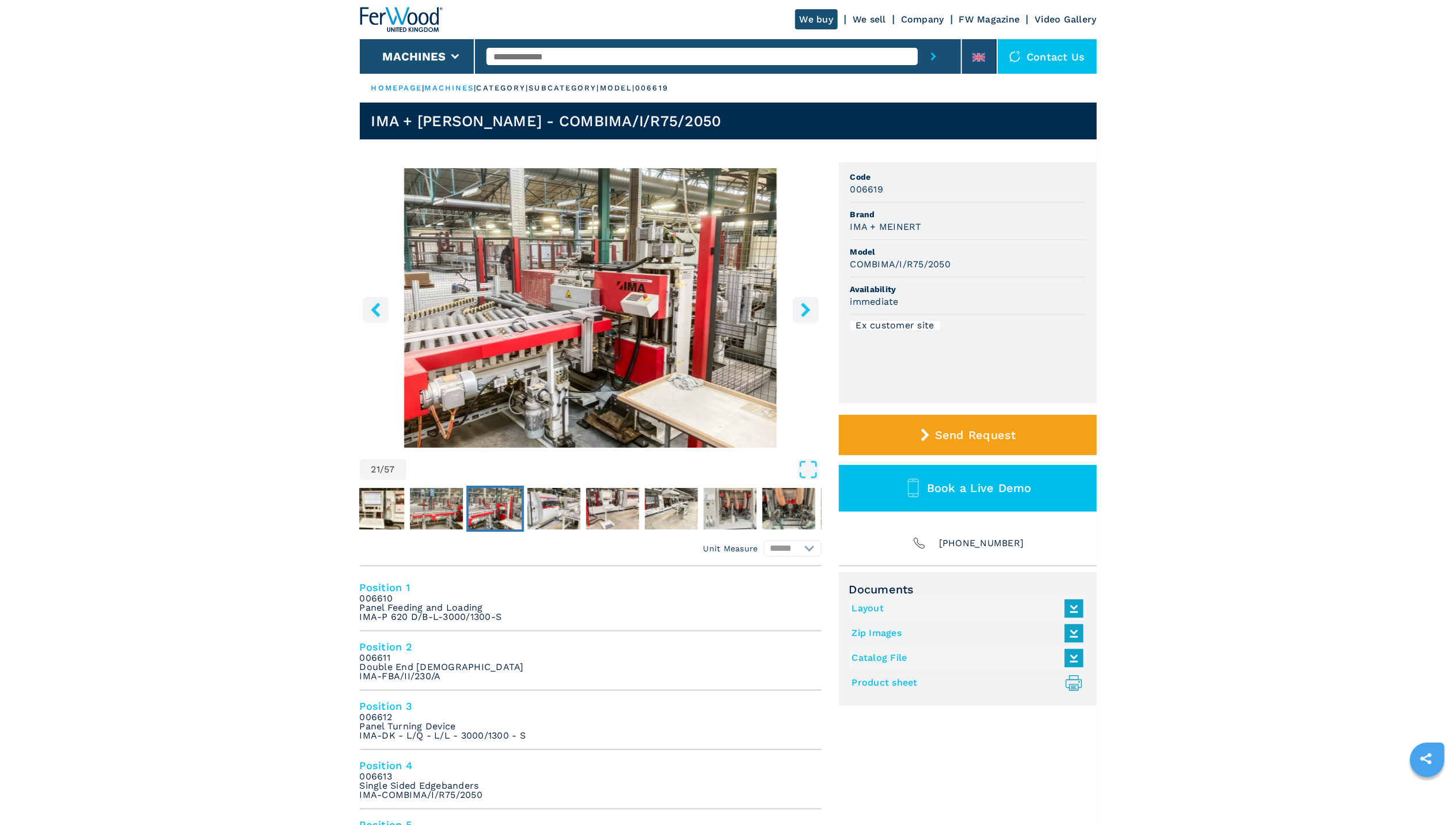
click at [805, 316] on icon "right-button" at bounding box center [806, 309] width 14 height 14
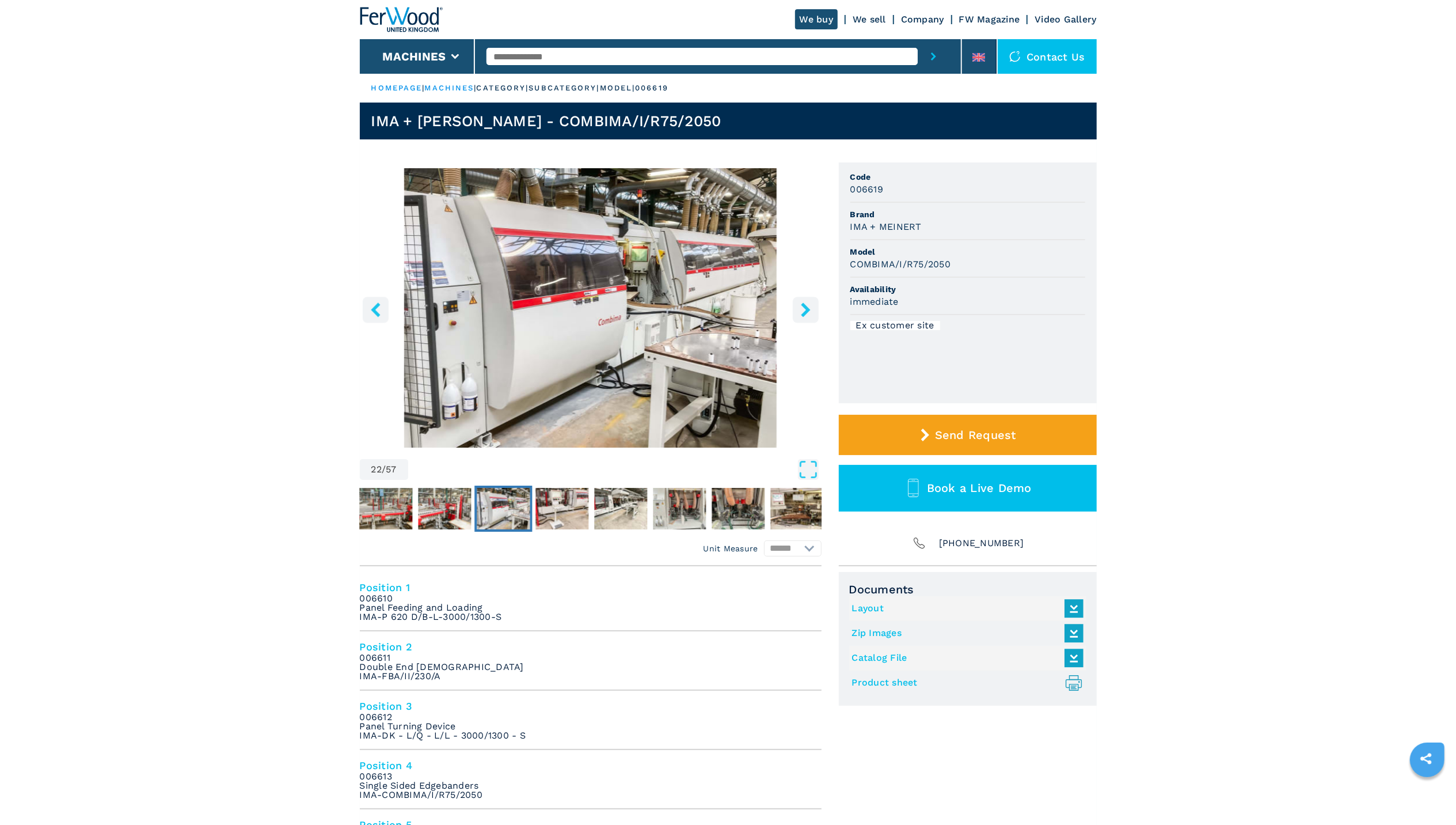
click at [805, 316] on icon "right-button" at bounding box center [806, 309] width 14 height 14
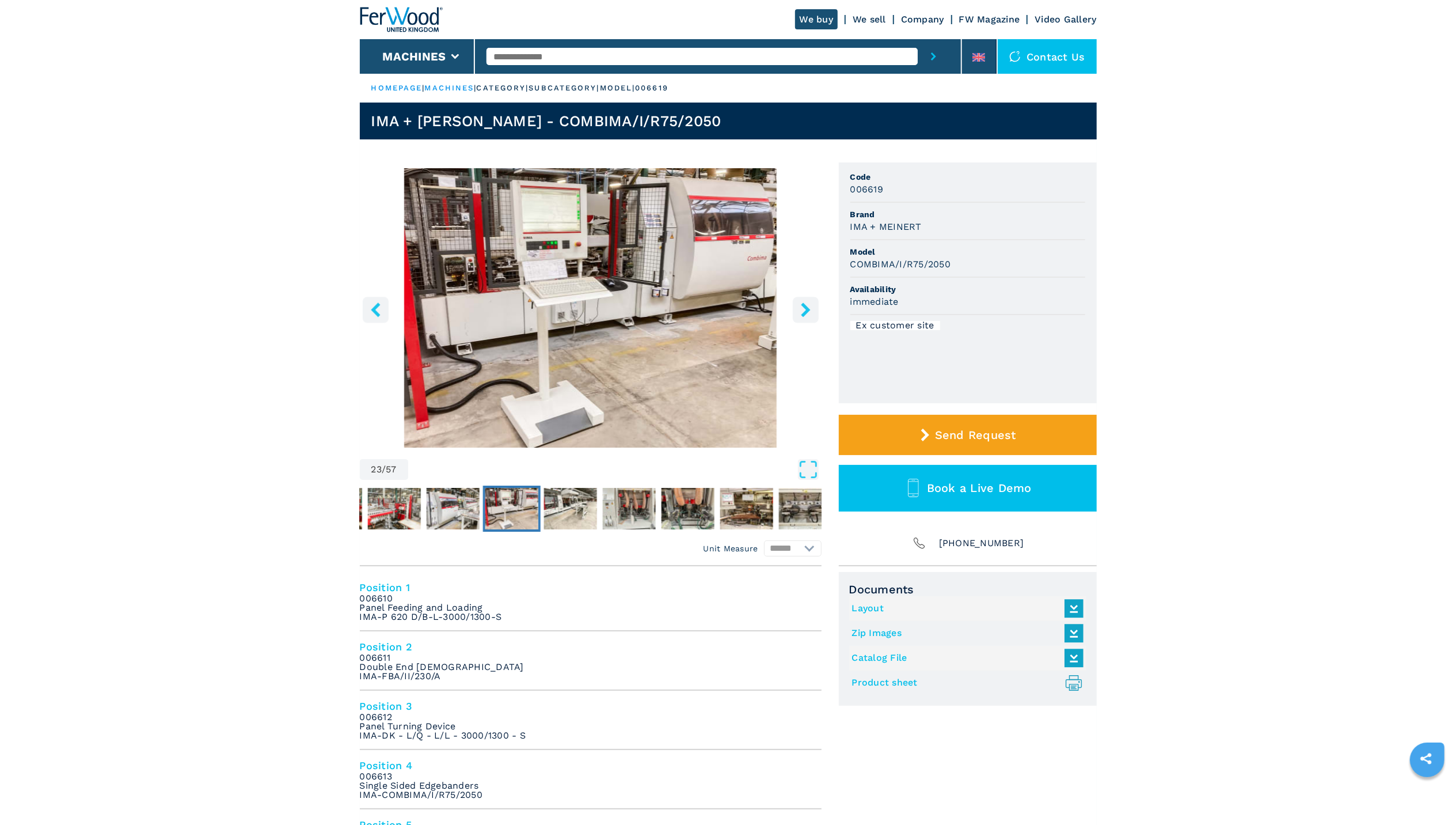
click at [805, 316] on icon "right-button" at bounding box center [806, 309] width 14 height 14
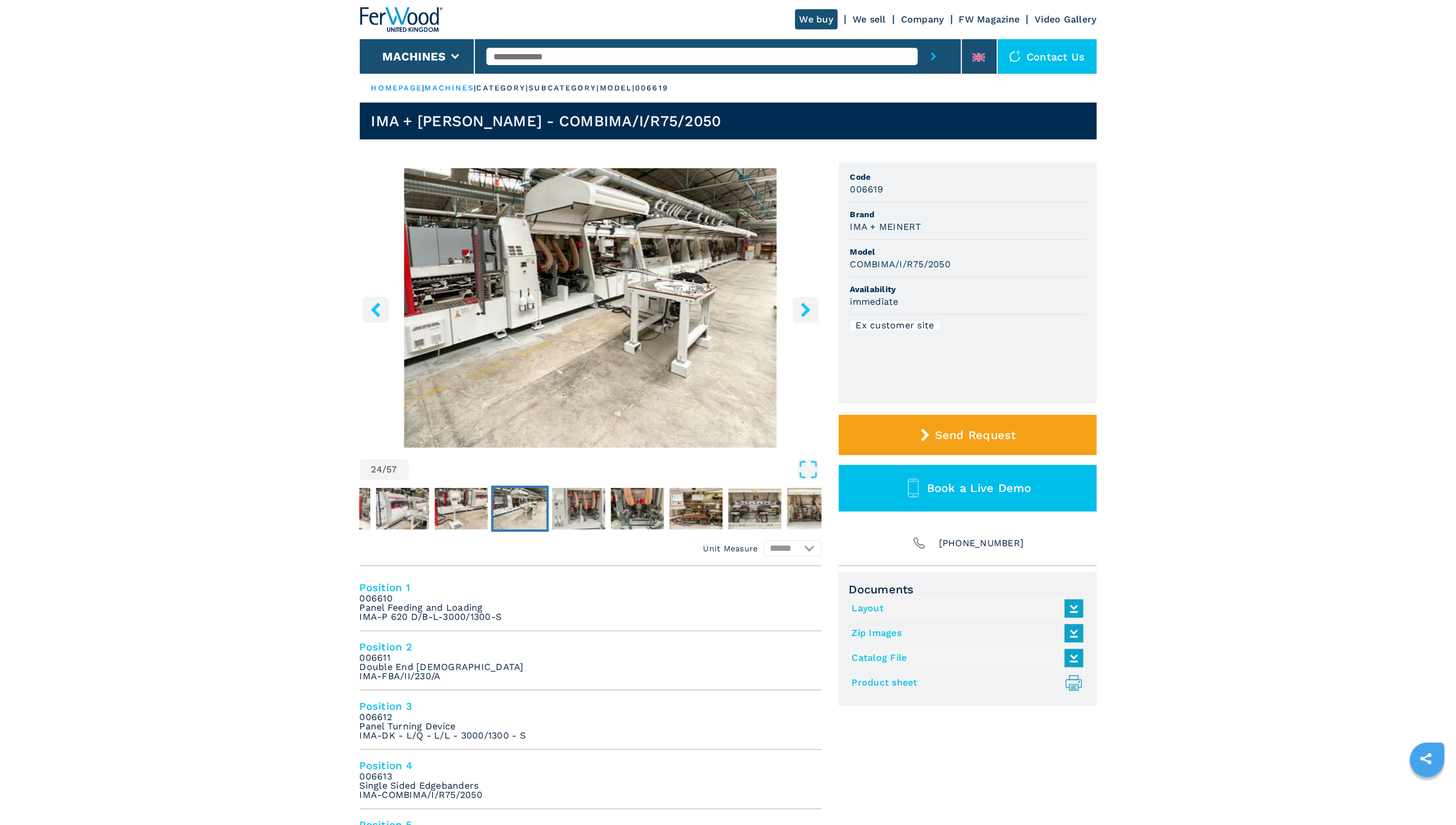
click at [805, 316] on icon "right-button" at bounding box center [806, 309] width 14 height 14
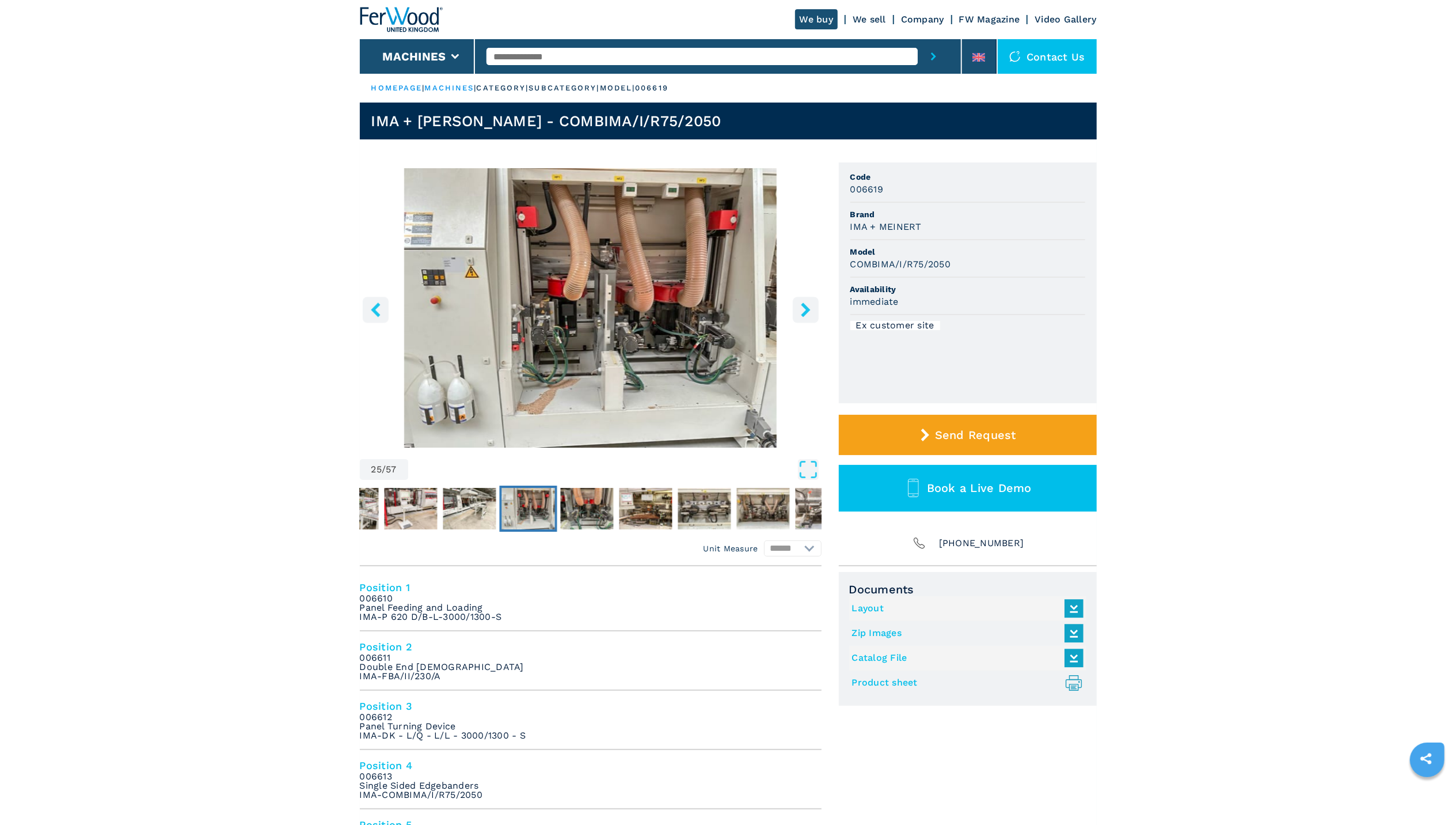
click at [805, 316] on icon "right-button" at bounding box center [806, 309] width 14 height 14
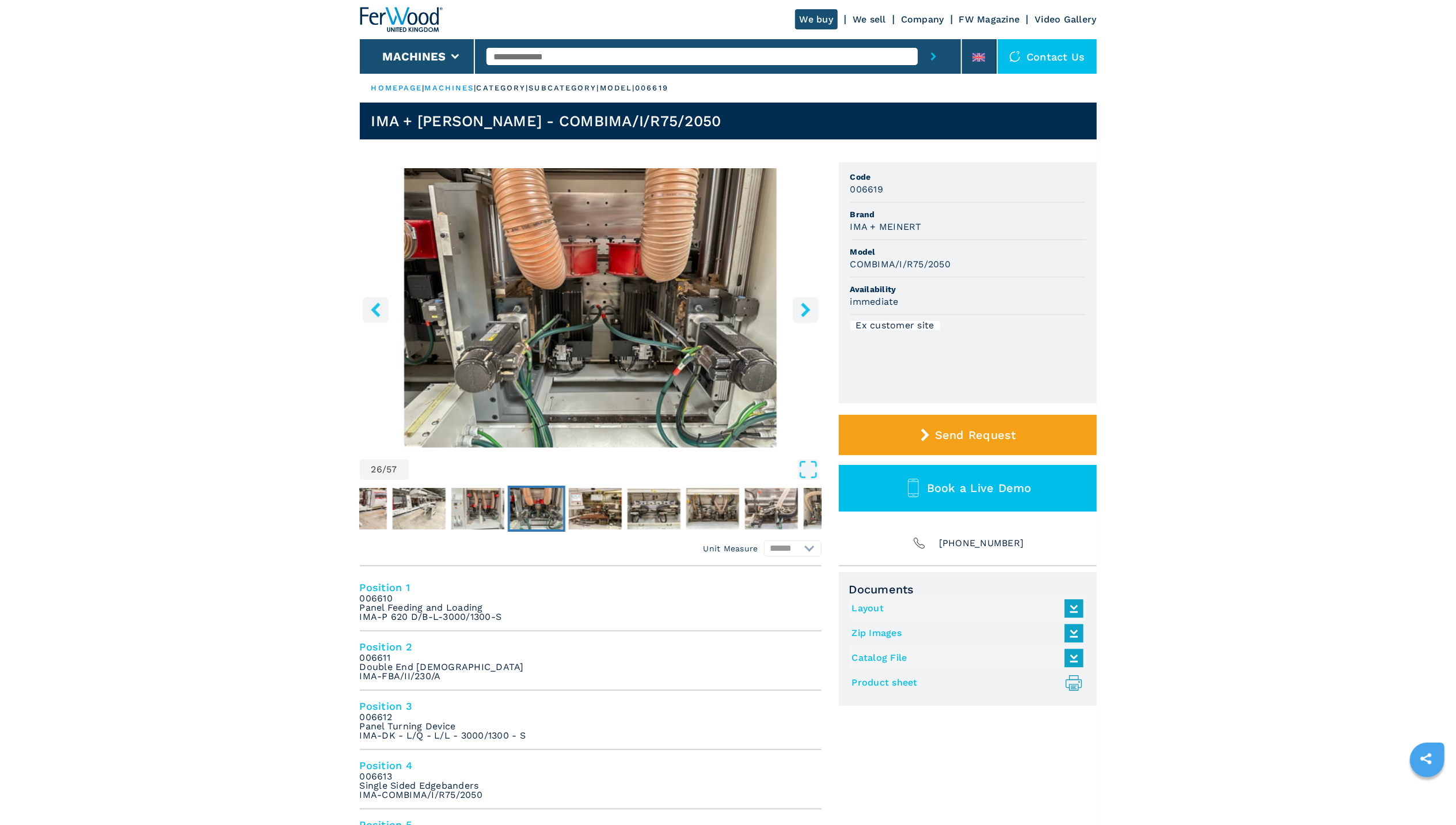
click at [805, 316] on icon "right-button" at bounding box center [806, 309] width 14 height 14
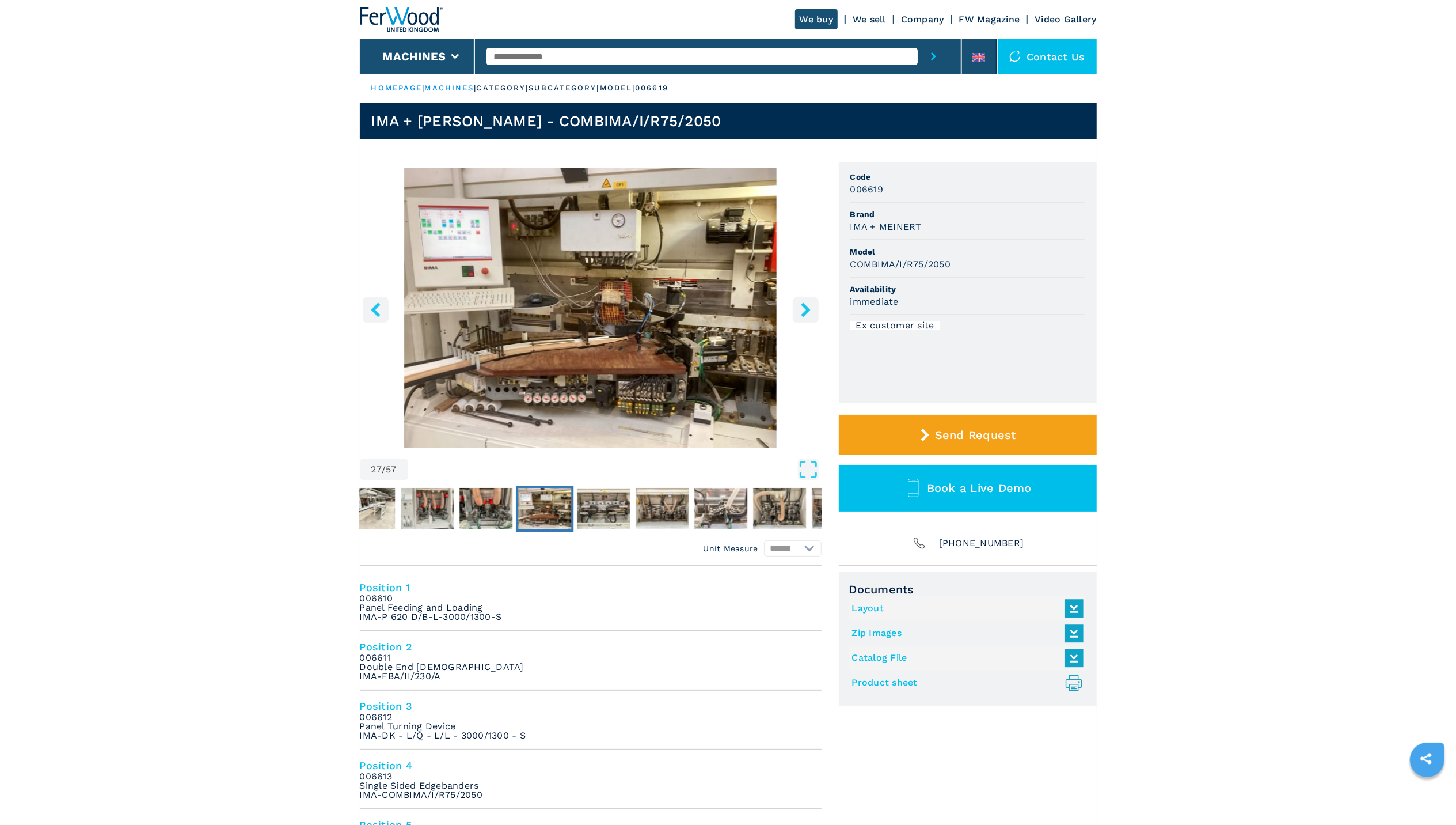
click at [805, 316] on icon "right-button" at bounding box center [806, 309] width 14 height 14
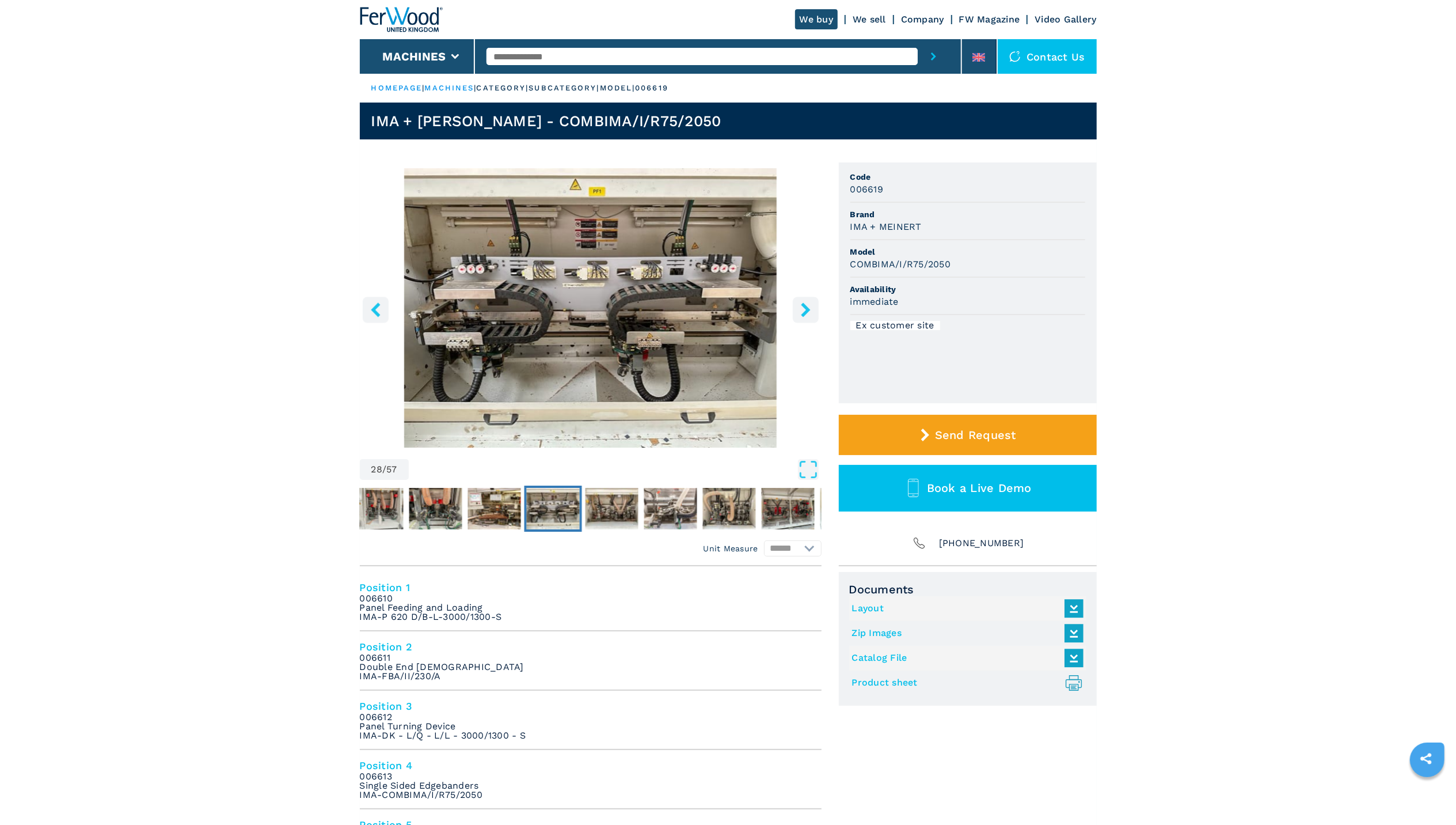
click at [805, 316] on icon "right-button" at bounding box center [806, 309] width 14 height 14
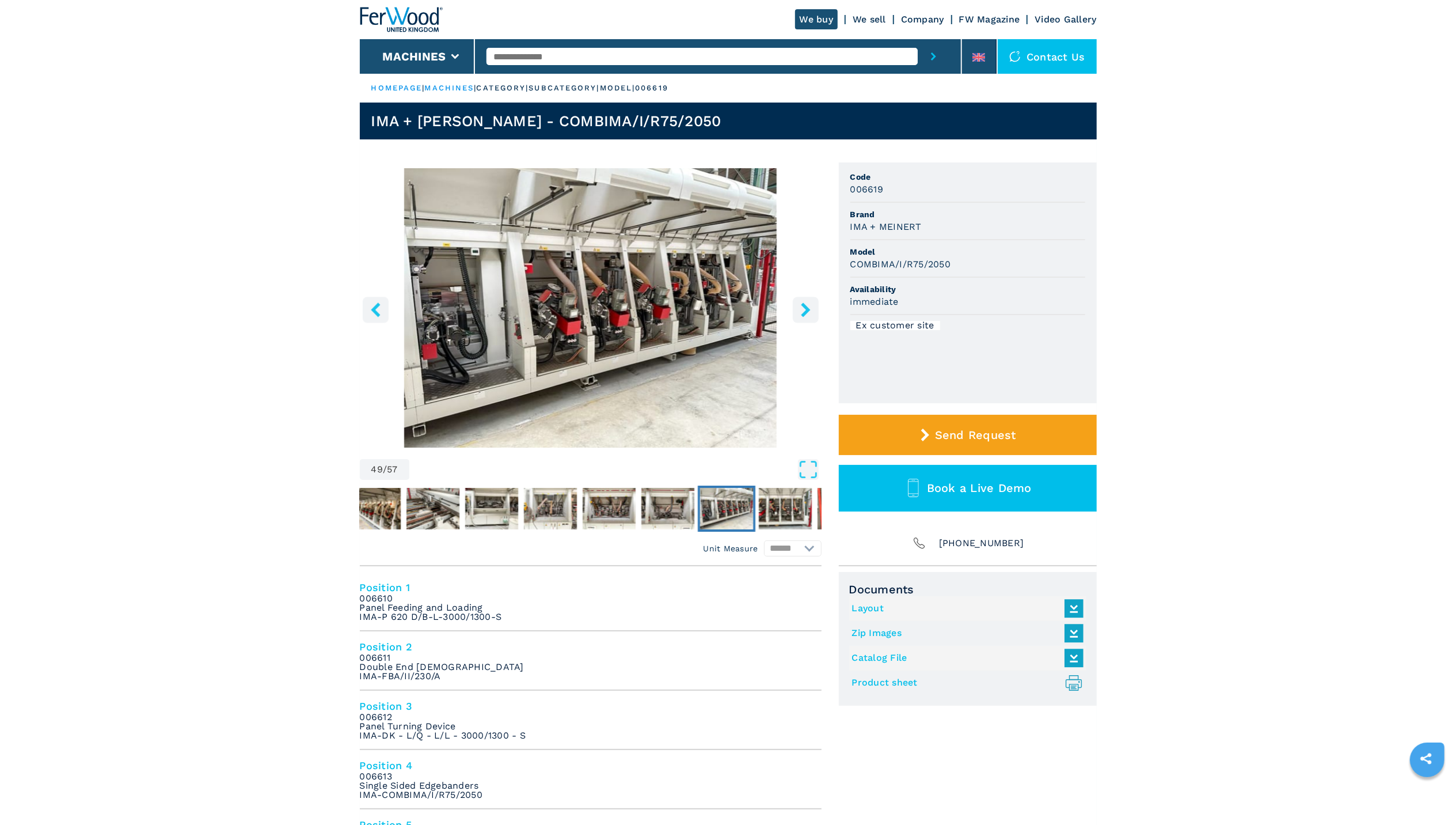
click at [714, 91] on ul "HOMEPAGE | machines | category | subcategory | model | 006619" at bounding box center [728, 88] width 737 height 29
drag, startPoint x: 707, startPoint y: 82, endPoint x: 372, endPoint y: 97, distance: 335.3
click at [372, 97] on ul "HOMEPAGE | machines | category | subcategory | model | 006619" at bounding box center [728, 88] width 737 height 29
copy ul "HOMEPAGE | machines | category | subcategory | model | 006619"
click at [844, 86] on ul "HOMEPAGE | machines | category | subcategory | model | 006619" at bounding box center [728, 88] width 737 height 29
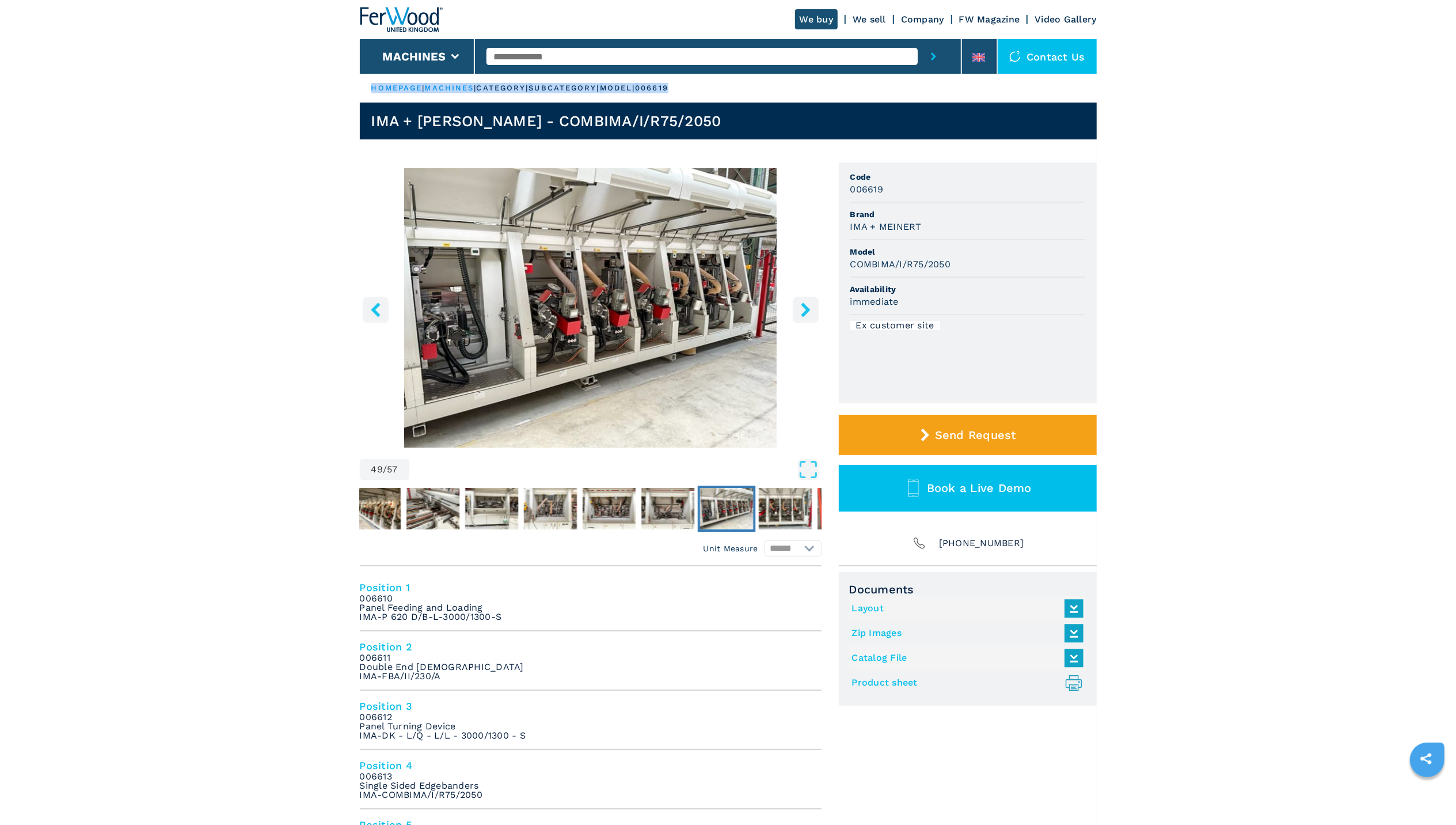
drag, startPoint x: 701, startPoint y: 88, endPoint x: 667, endPoint y: 88, distance: 34.0
click at [667, 88] on ul "HOMEPAGE | machines | category | subcategory | model | 006619" at bounding box center [728, 88] width 737 height 29
drag, startPoint x: 667, startPoint y: 88, endPoint x: 661, endPoint y: 91, distance: 6.7
click at [636, 91] on p "model |" at bounding box center [618, 88] width 36 height 10
